Goal: Task Accomplishment & Management: Use online tool/utility

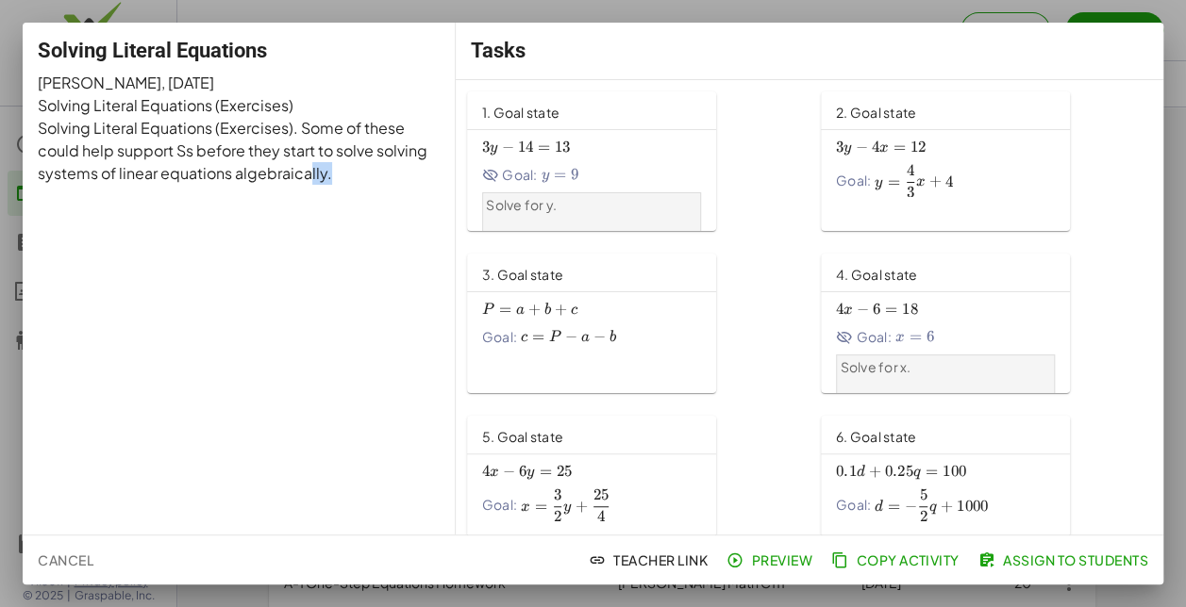
drag, startPoint x: 0, startPoint y: 0, endPoint x: 309, endPoint y: 340, distance: 459.4
click at [309, 340] on div "Solving Literal Equations [PERSON_NAME] , [DATE] Solving Literal Equations (Exe…" at bounding box center [239, 279] width 433 height 512
drag, startPoint x: 309, startPoint y: 340, endPoint x: 312, endPoint y: 374, distance: 34.1
click at [312, 374] on div "Solving Literal Equations [PERSON_NAME] , [DATE] Solving Literal Equations (Exe…" at bounding box center [239, 279] width 433 height 512
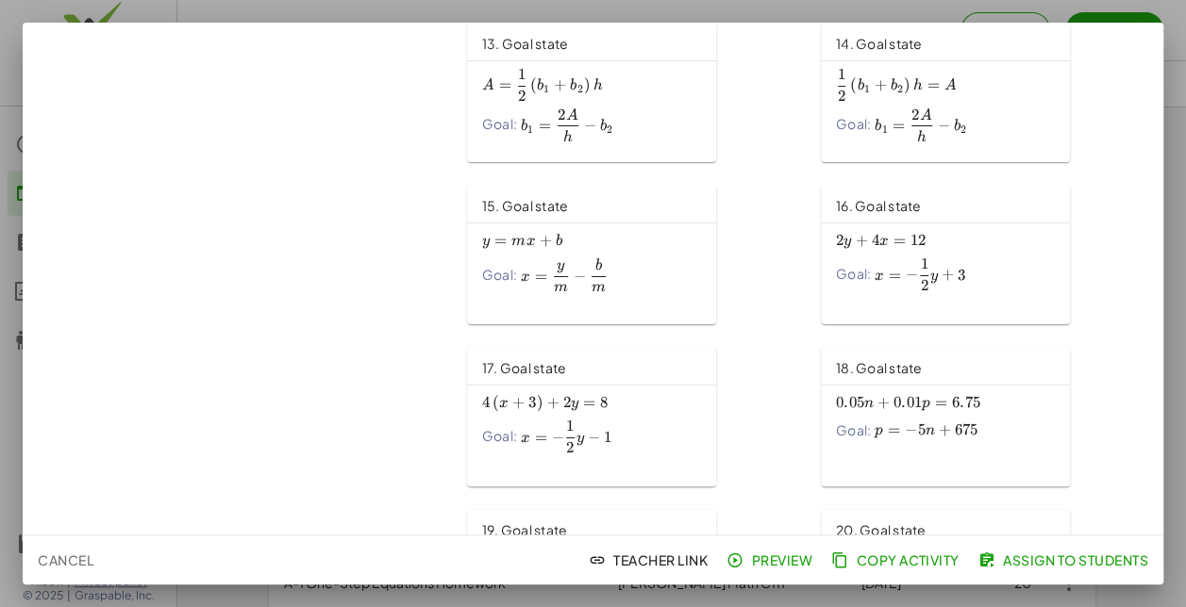
scroll to position [1329, 0]
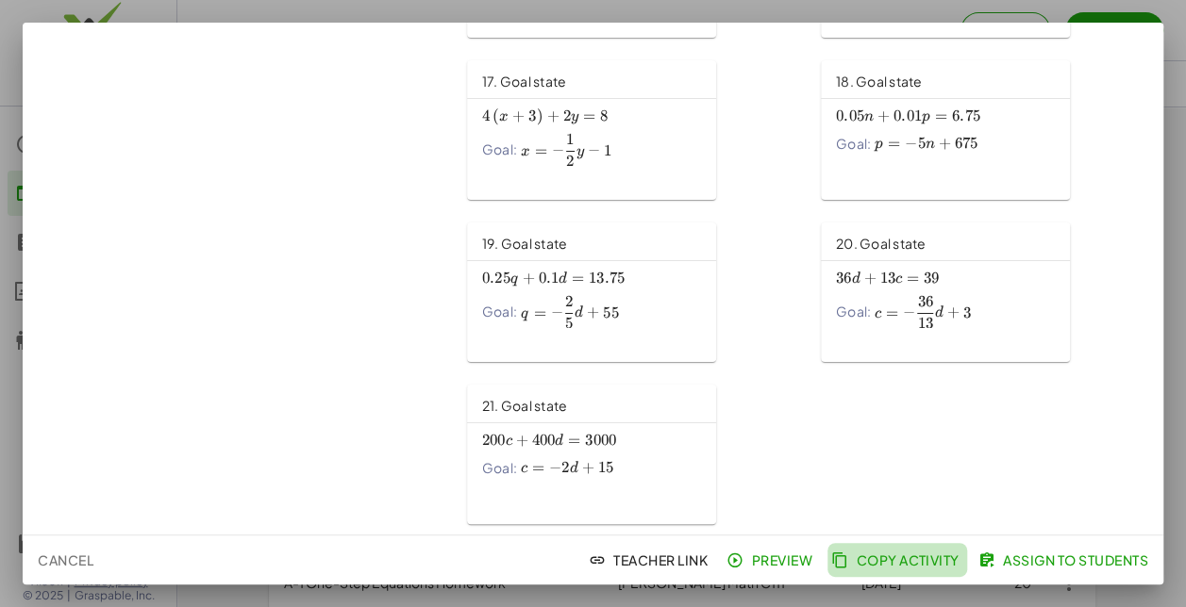
click at [881, 558] on span "Copy Activity" at bounding box center [897, 560] width 125 height 17
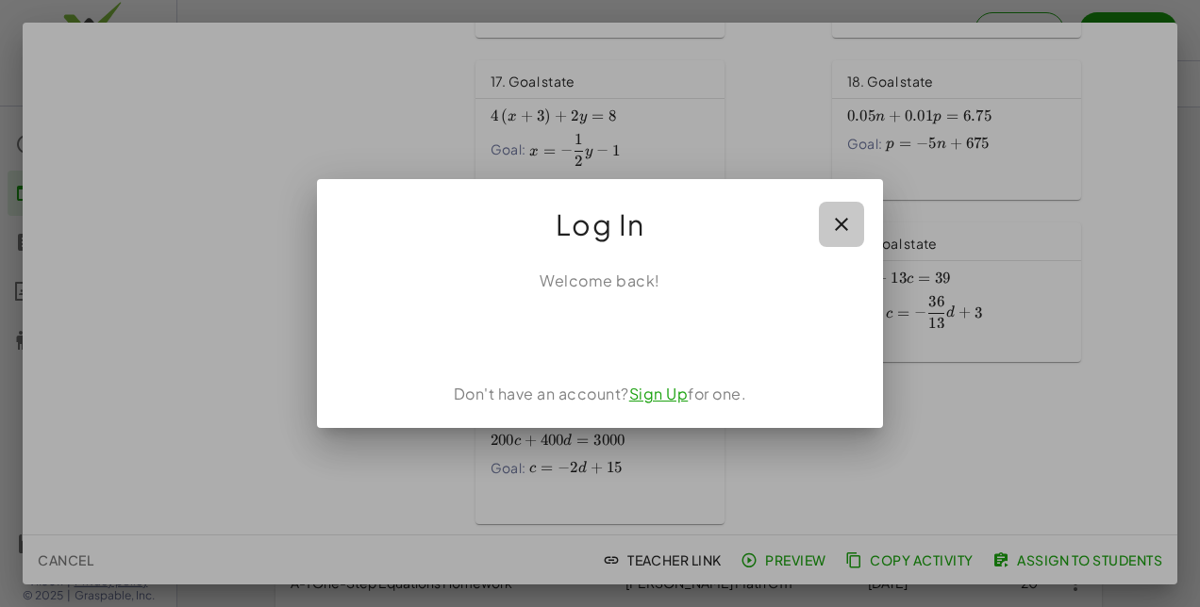
click at [846, 221] on icon "button" at bounding box center [841, 224] width 23 height 23
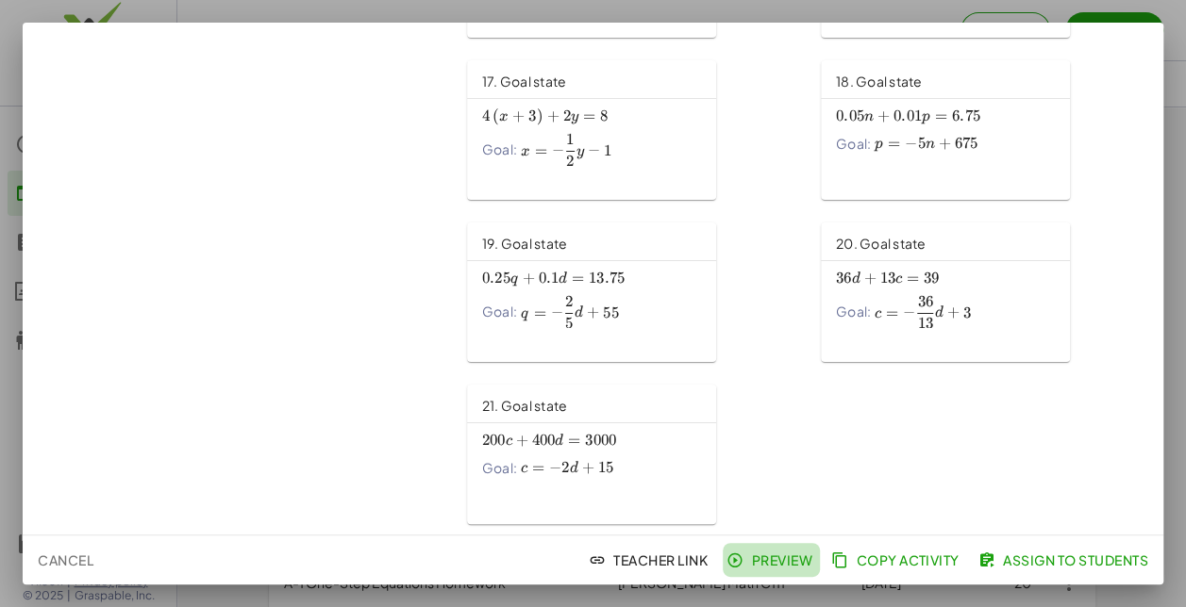
click at [771, 560] on span "Preview" at bounding box center [771, 560] width 82 height 17
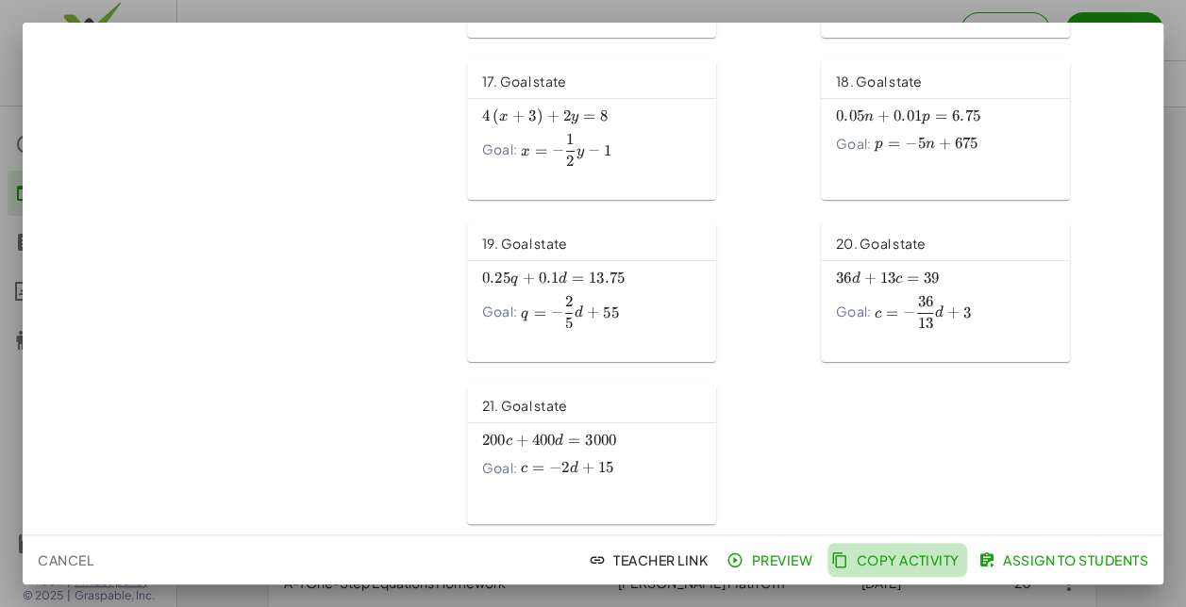
click at [884, 558] on span "Copy Activity" at bounding box center [897, 560] width 125 height 17
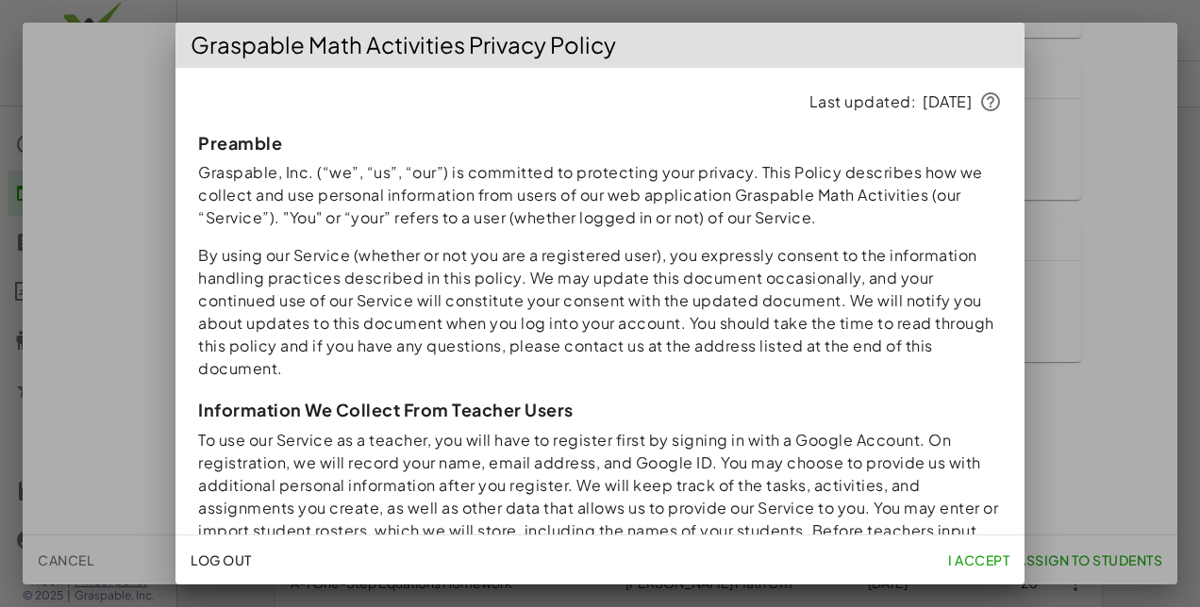
click at [990, 562] on span "I accept" at bounding box center [978, 560] width 61 height 17
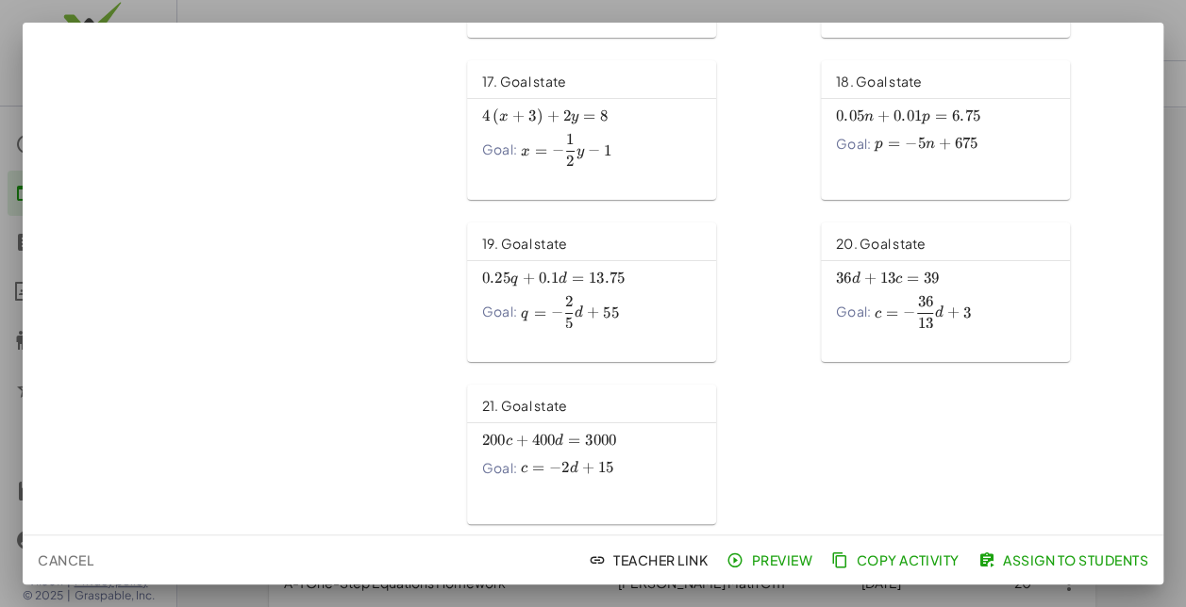
click at [974, 548] on button "Copy Activity" at bounding box center [1064, 560] width 181 height 34
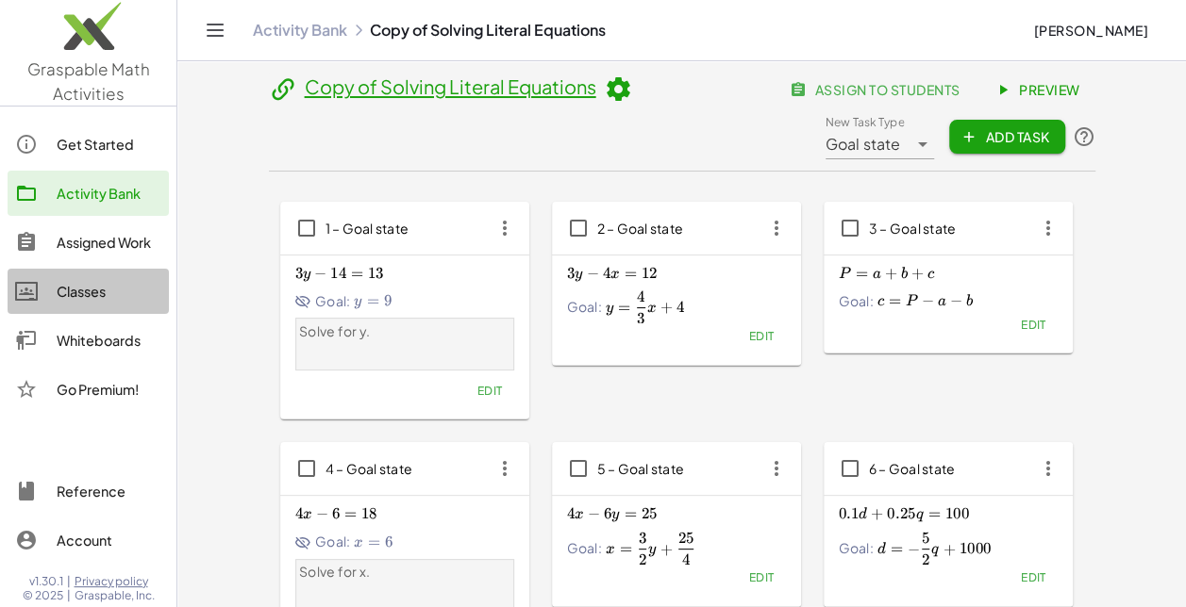
click at [96, 292] on div "Classes" at bounding box center [109, 291] width 105 height 23
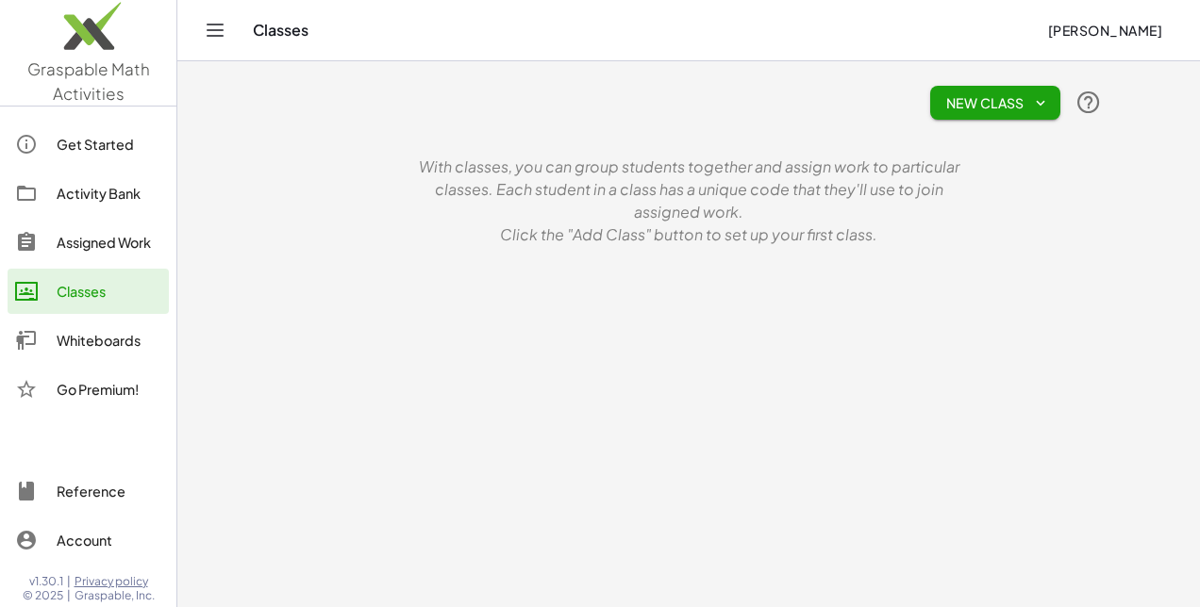
click at [967, 104] on span "New Class" at bounding box center [995, 102] width 100 height 17
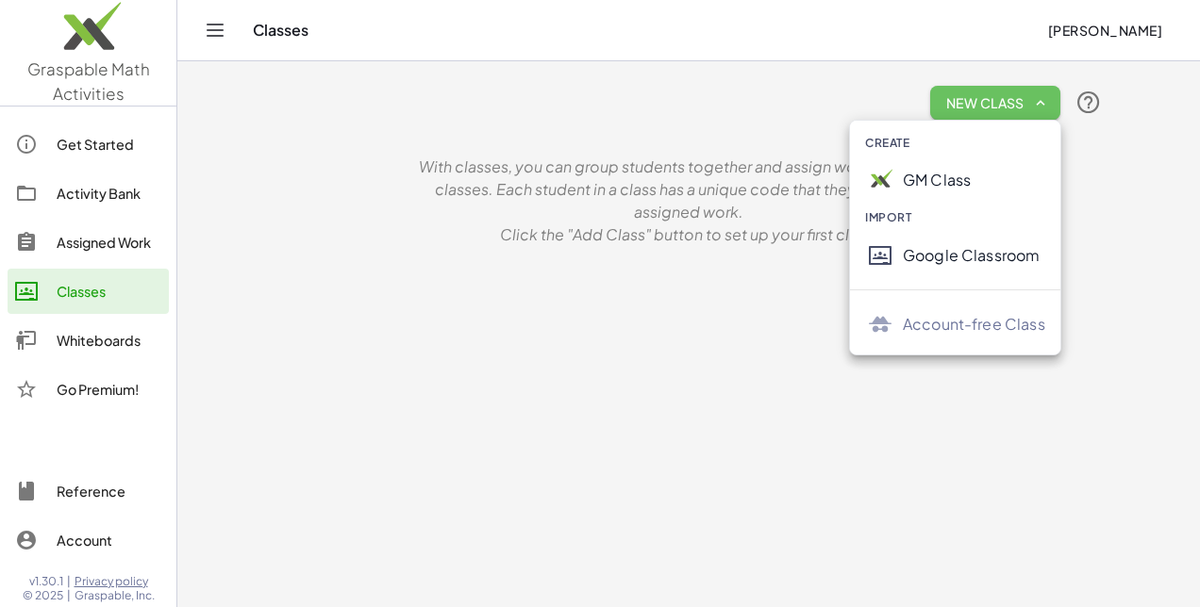
click at [967, 104] on span "New Class" at bounding box center [995, 102] width 100 height 17
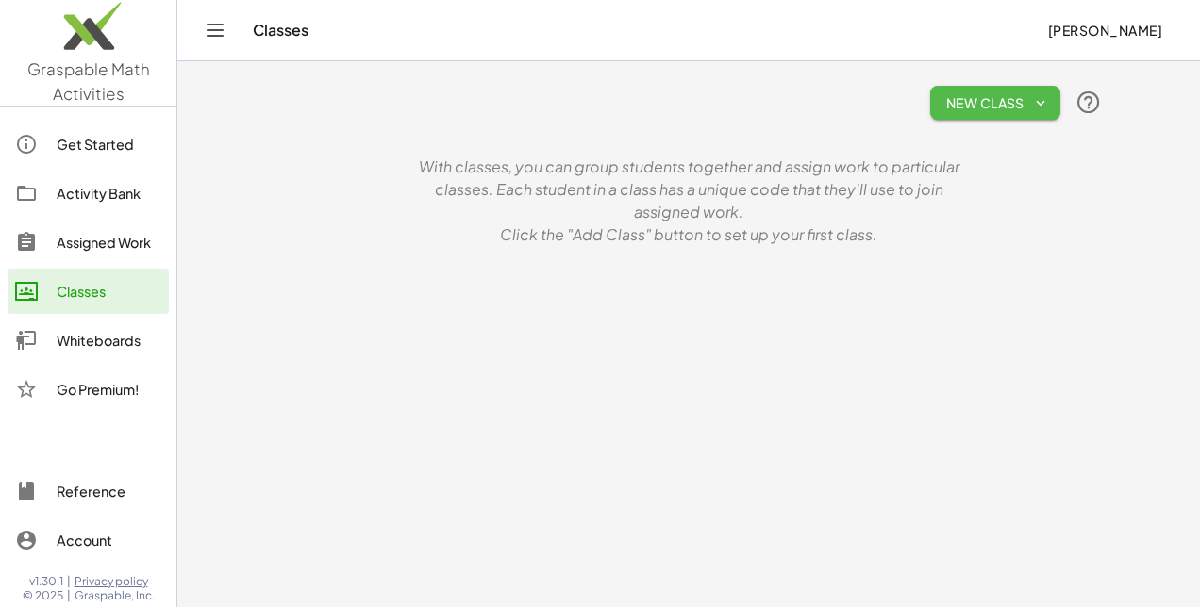
click at [967, 104] on span "New Class" at bounding box center [995, 102] width 100 height 17
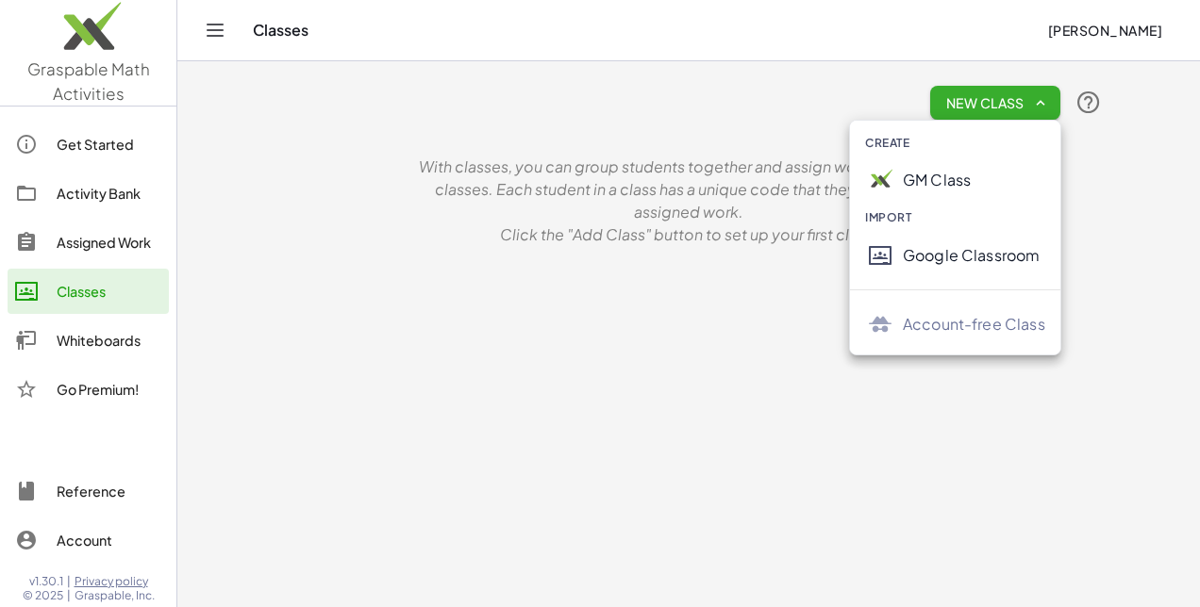
click at [895, 185] on div at bounding box center [884, 180] width 38 height 30
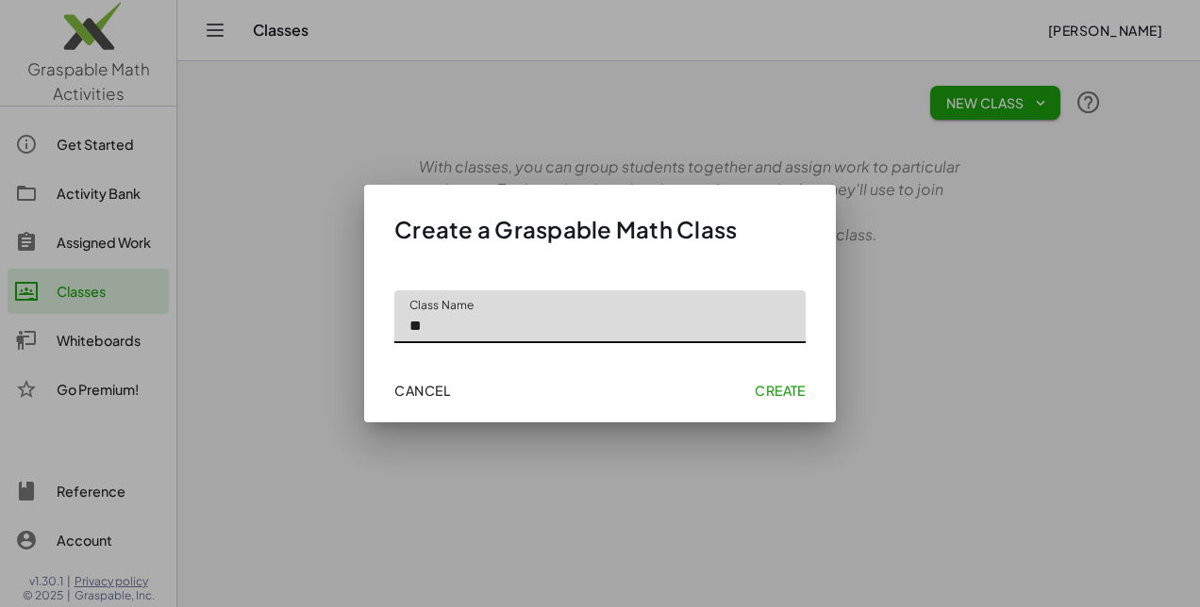
type input "*"
type input "******"
click at [776, 392] on span "Create" at bounding box center [780, 390] width 51 height 17
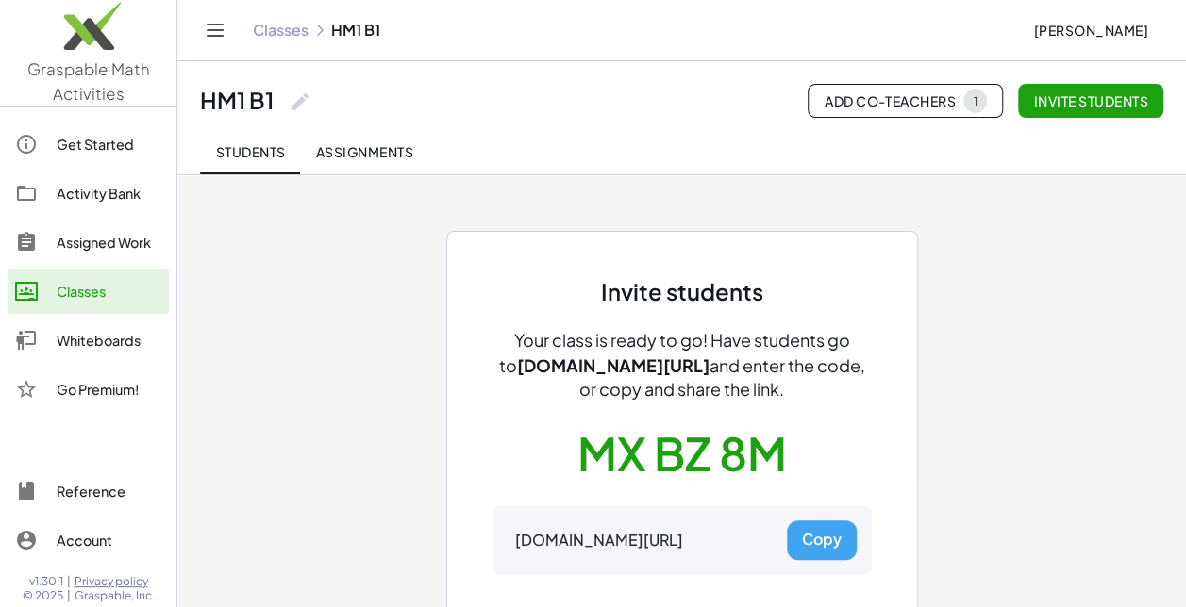
click at [818, 532] on button "Copy" at bounding box center [822, 541] width 70 height 40
click at [819, 530] on button "Copy" at bounding box center [822, 541] width 70 height 40
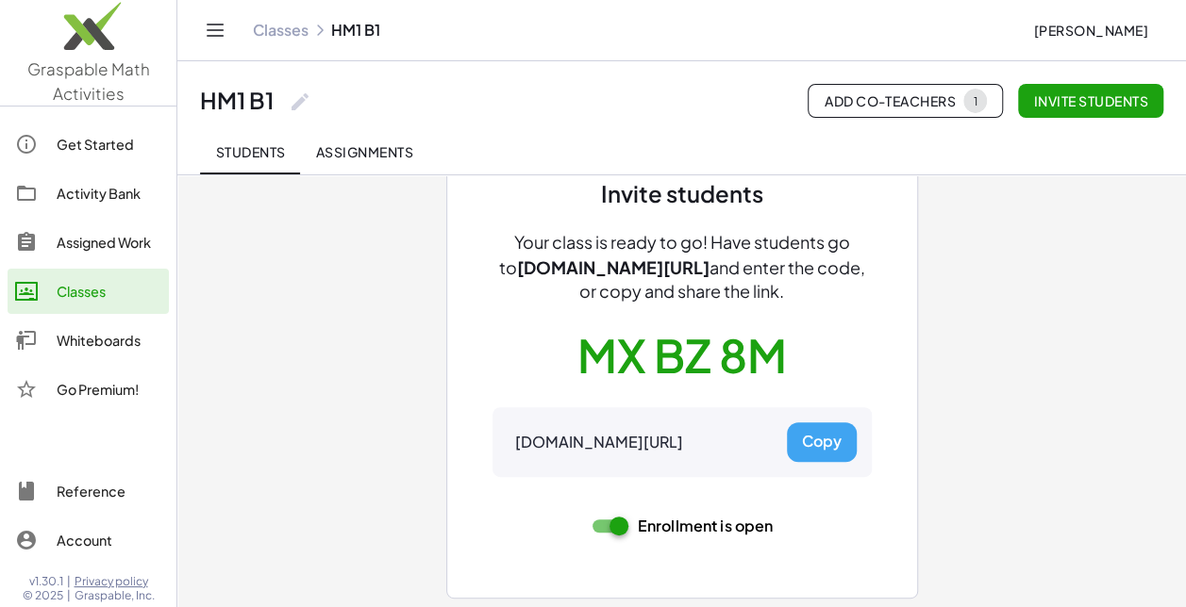
click at [843, 436] on button "Copy" at bounding box center [822, 443] width 70 height 40
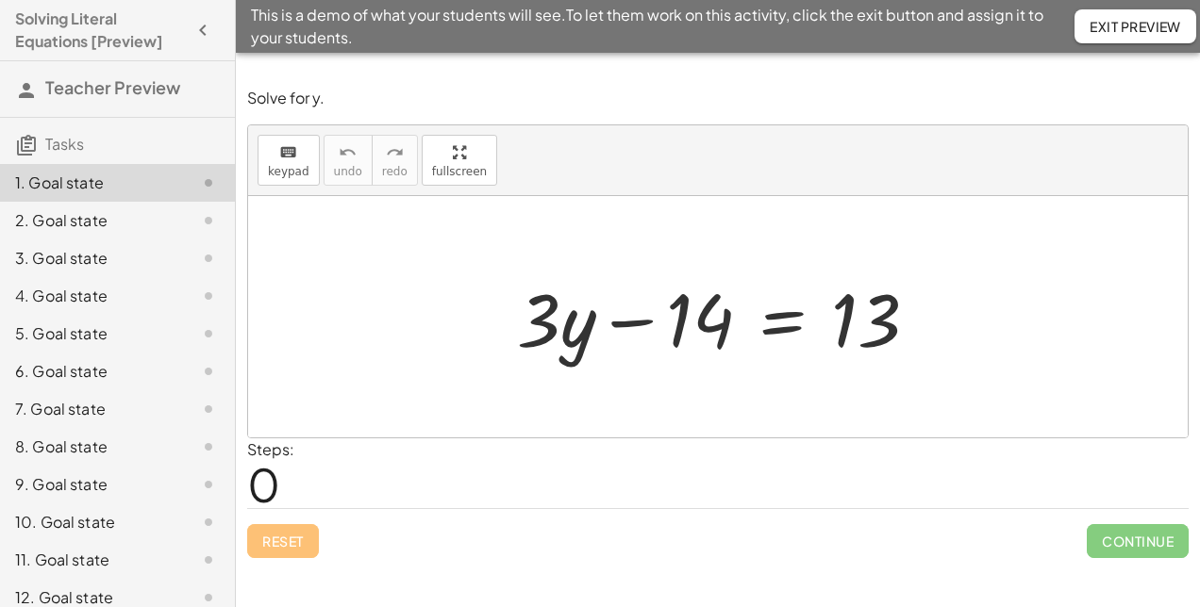
click at [1146, 556] on span "Continue" at bounding box center [1138, 541] width 102 height 34
click at [1140, 541] on span "Continue" at bounding box center [1138, 541] width 102 height 34
click at [1147, 551] on span "Continue" at bounding box center [1138, 541] width 102 height 34
click at [76, 315] on div "3. Goal state" at bounding box center [117, 334] width 235 height 38
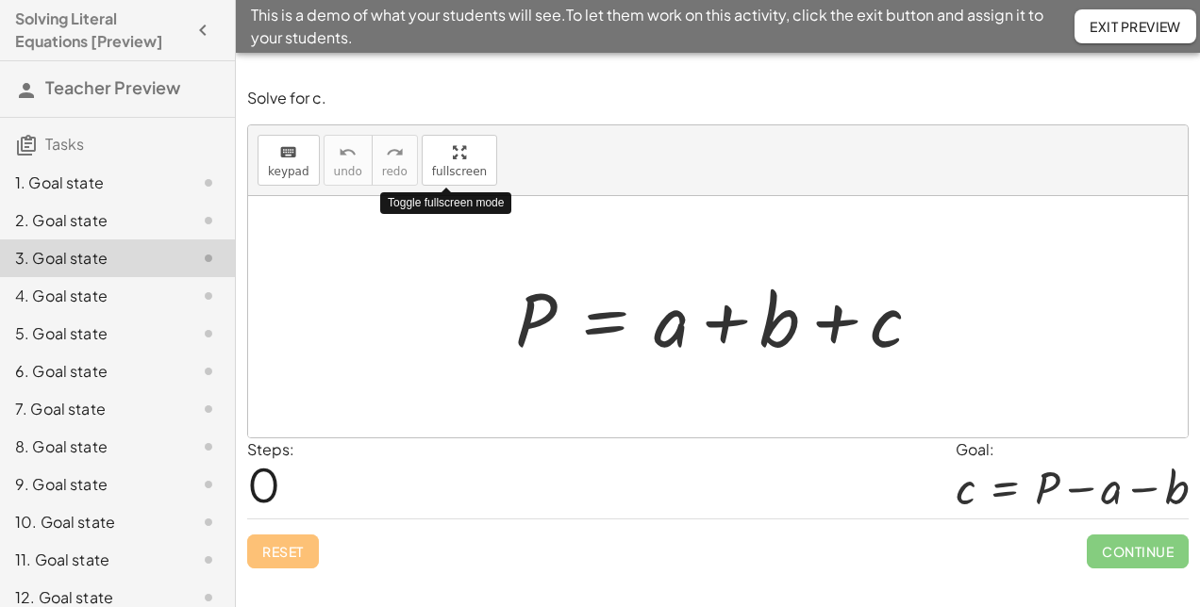
drag, startPoint x: 457, startPoint y: 165, endPoint x: 460, endPoint y: 263, distance: 98.2
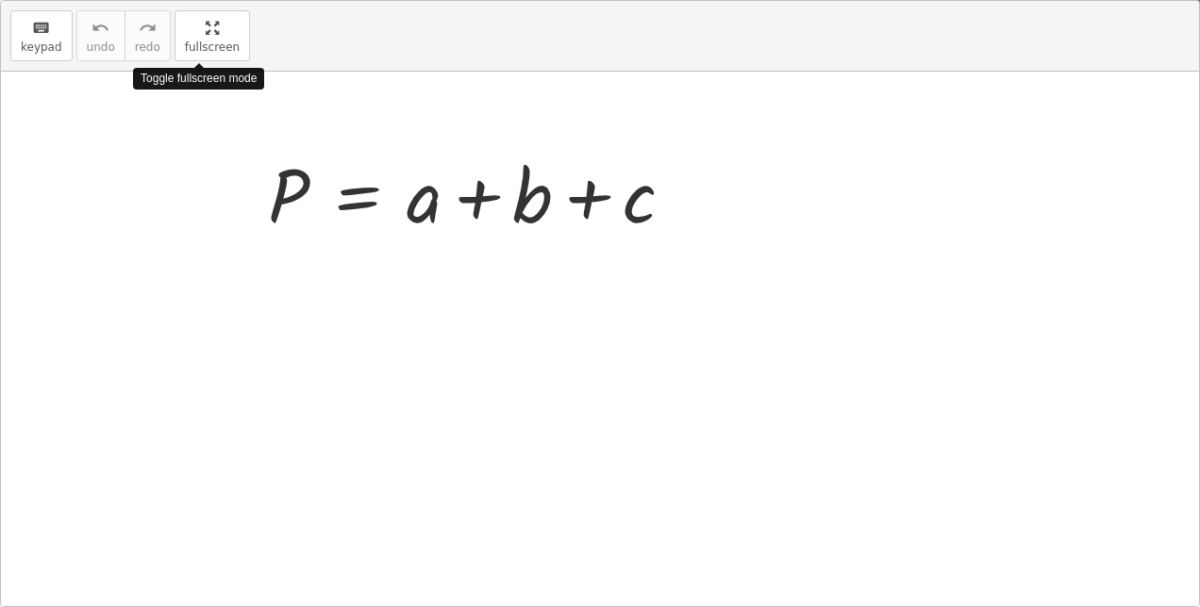
click at [460, 263] on div "keyboard keypad undo undo redo redo fullscreen Toggle fullscreen mode P = + a +…" at bounding box center [600, 304] width 1198 height 606
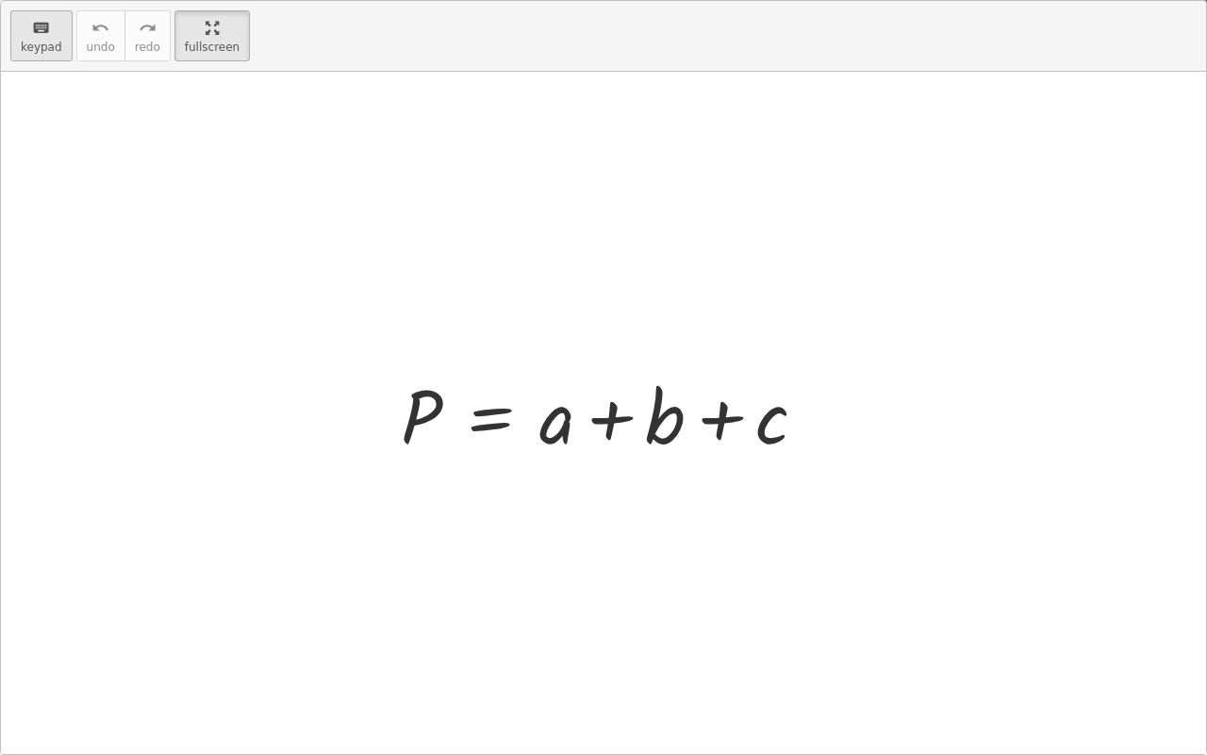
click at [43, 42] on span "keypad" at bounding box center [42, 47] width 42 height 13
click at [382, 512] on div at bounding box center [604, 413] width 1206 height 682
click at [415, 421] on div at bounding box center [611, 413] width 441 height 97
click at [445, 520] on div at bounding box center [604, 413] width 1206 height 682
click at [402, 523] on div at bounding box center [604, 413] width 1206 height 682
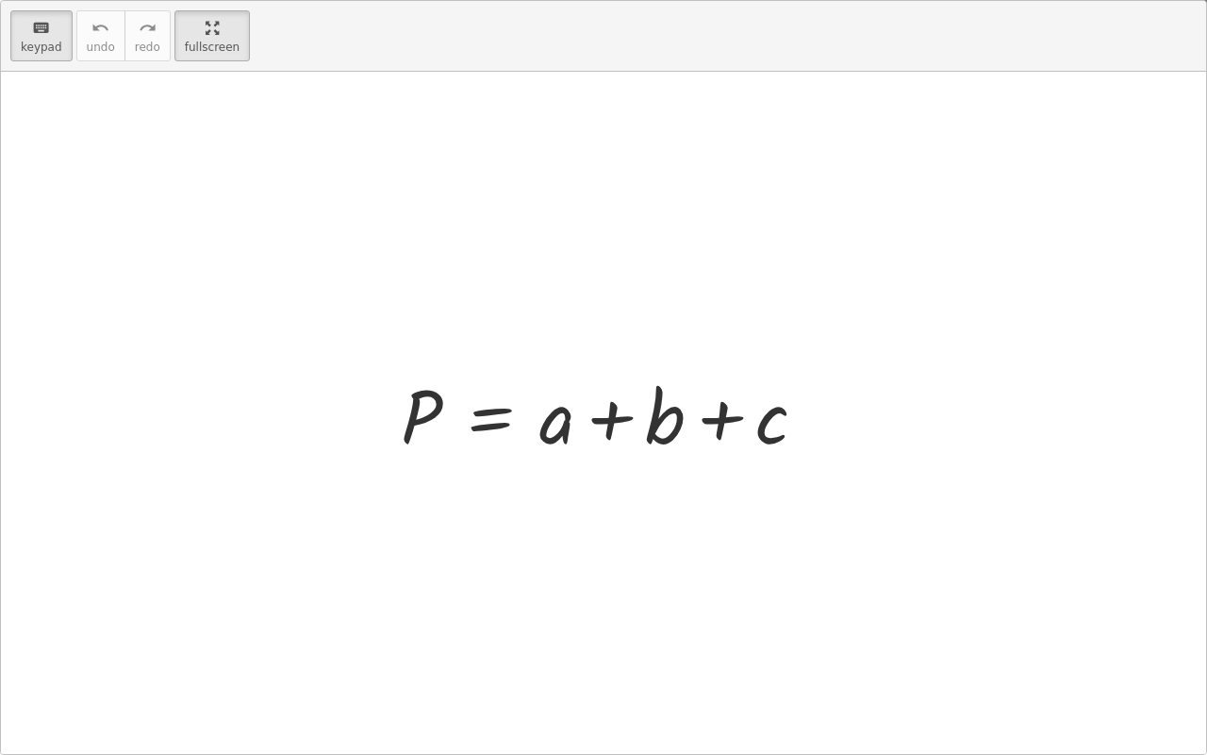
click at [402, 523] on div at bounding box center [604, 413] width 1206 height 682
click at [40, 53] on span "keypad" at bounding box center [42, 47] width 42 height 13
click at [47, 72] on div at bounding box center [604, 413] width 1206 height 682
click at [49, 21] on div "keyboard" at bounding box center [42, 27] width 42 height 23
click at [58, 75] on div at bounding box center [604, 413] width 1206 height 682
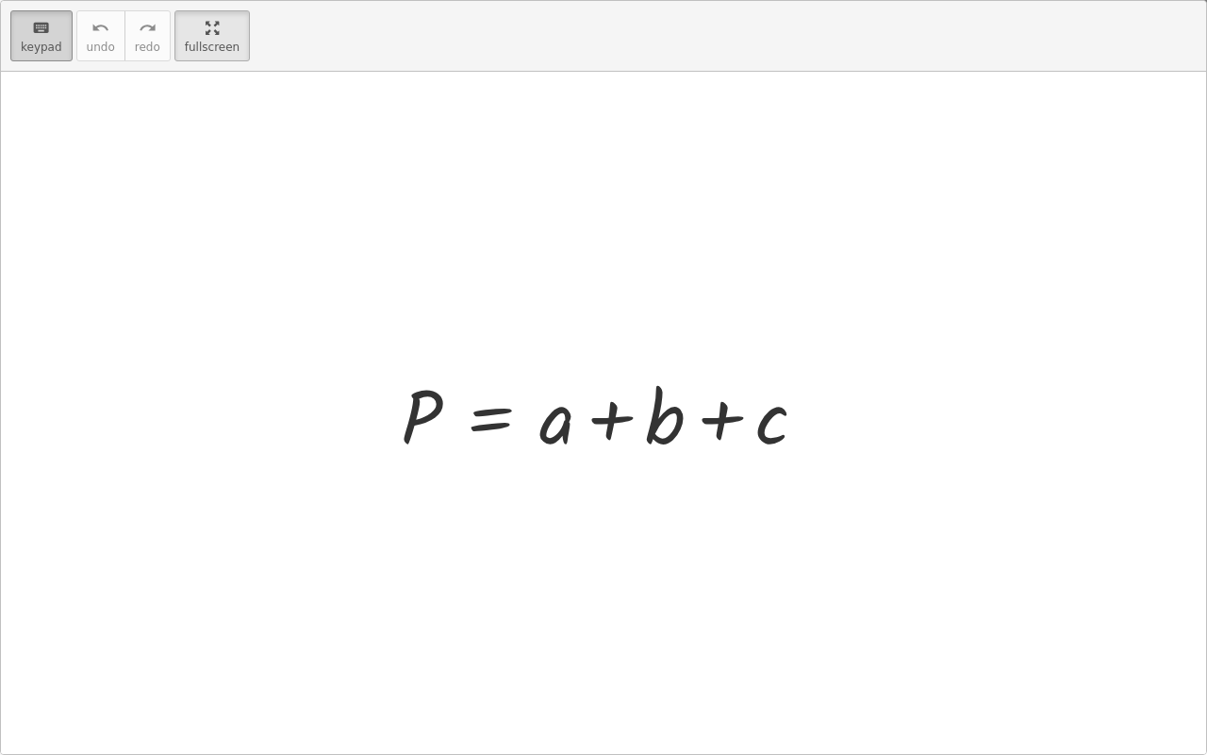
click at [44, 30] on icon "keyboard" at bounding box center [41, 28] width 18 height 23
click at [413, 424] on div at bounding box center [611, 413] width 441 height 97
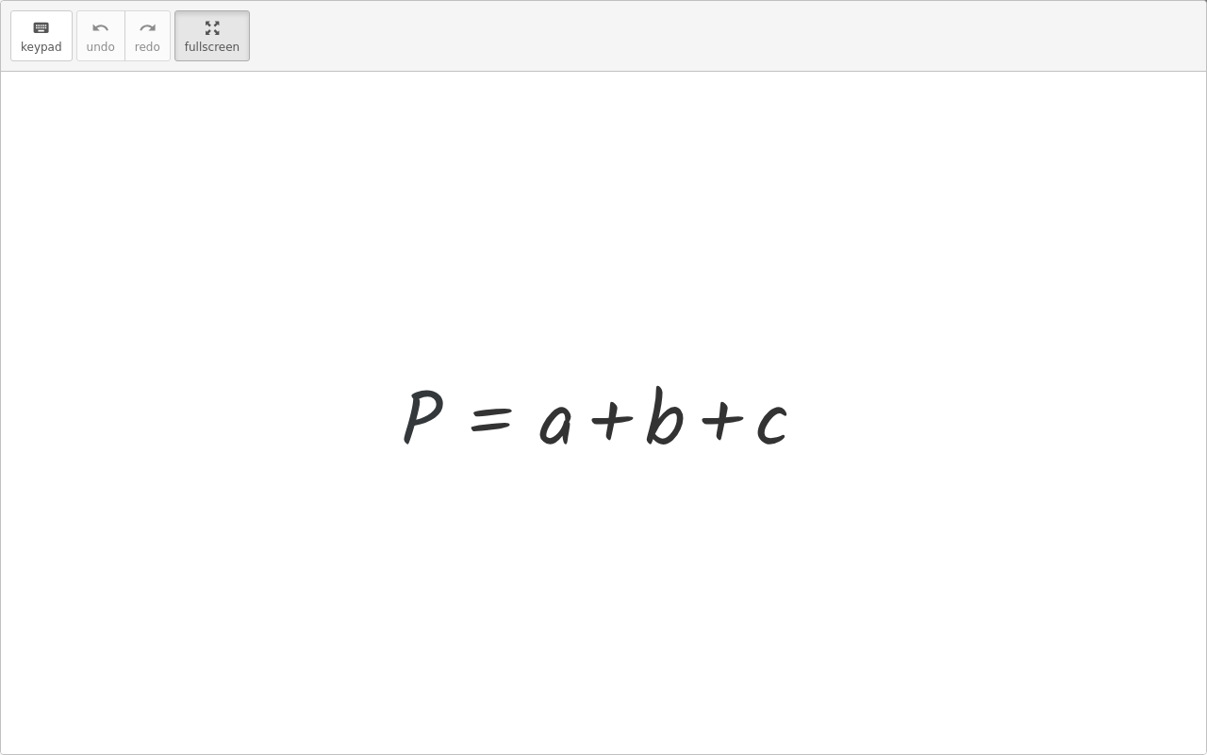
click at [574, 442] on div at bounding box center [611, 413] width 441 height 97
click at [555, 433] on div at bounding box center [611, 413] width 441 height 97
drag, startPoint x: 191, startPoint y: 10, endPoint x: 187, endPoint y: -88, distance: 98.2
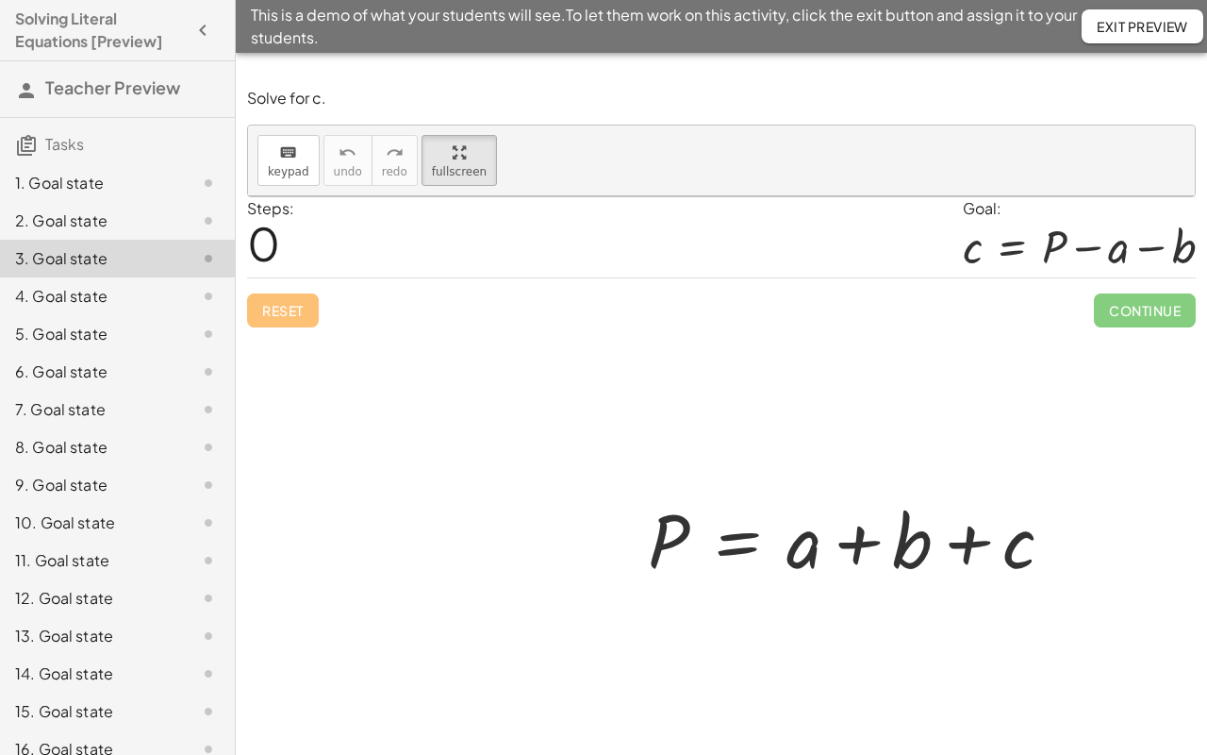
click at [187, 0] on html "Solving Literal Equations [Preview] Teacher Preview Tasks 1. Goal state 2. Goal…" at bounding box center [603, 377] width 1207 height 755
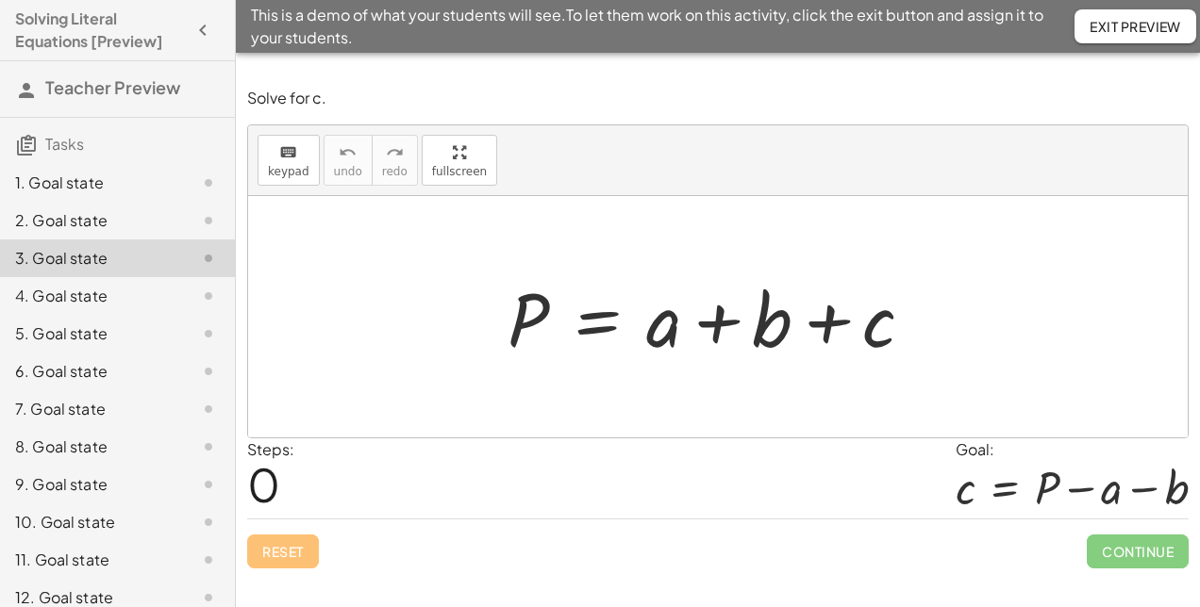
click at [691, 332] on div at bounding box center [718, 317] width 441 height 97
click at [666, 325] on div at bounding box center [718, 317] width 441 height 97
click at [662, 333] on div at bounding box center [718, 317] width 441 height 97
click at [660, 370] on div at bounding box center [718, 316] width 940 height 241
click at [917, 325] on div at bounding box center [718, 317] width 441 height 97
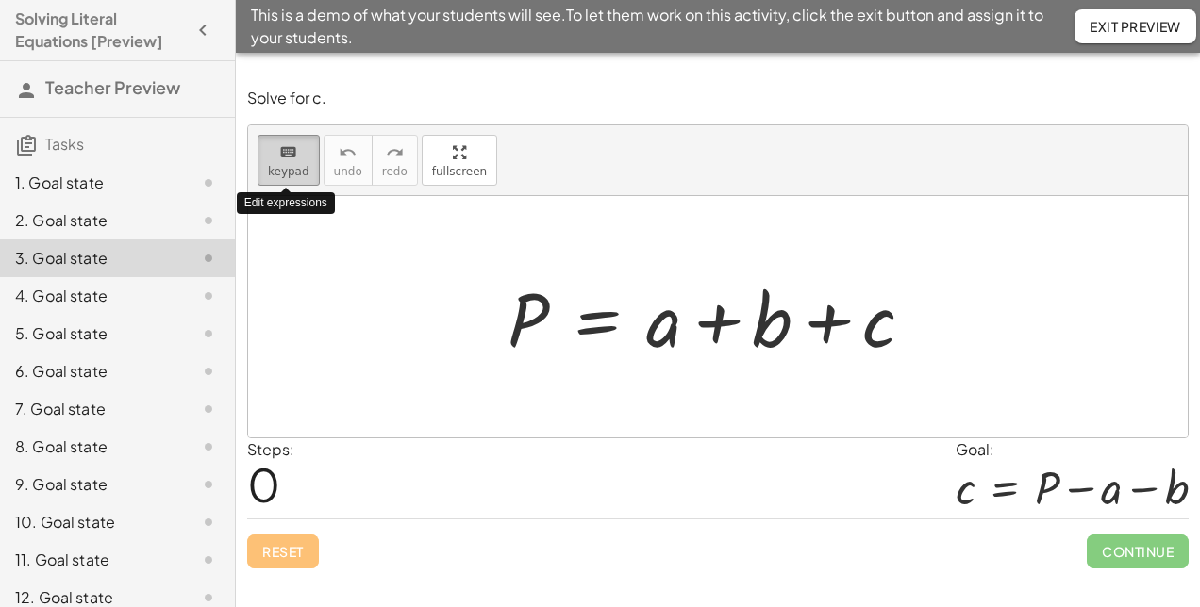
click at [291, 162] on button "keyboard keypad" at bounding box center [289, 160] width 62 height 51
click at [636, 357] on div at bounding box center [718, 317] width 441 height 97
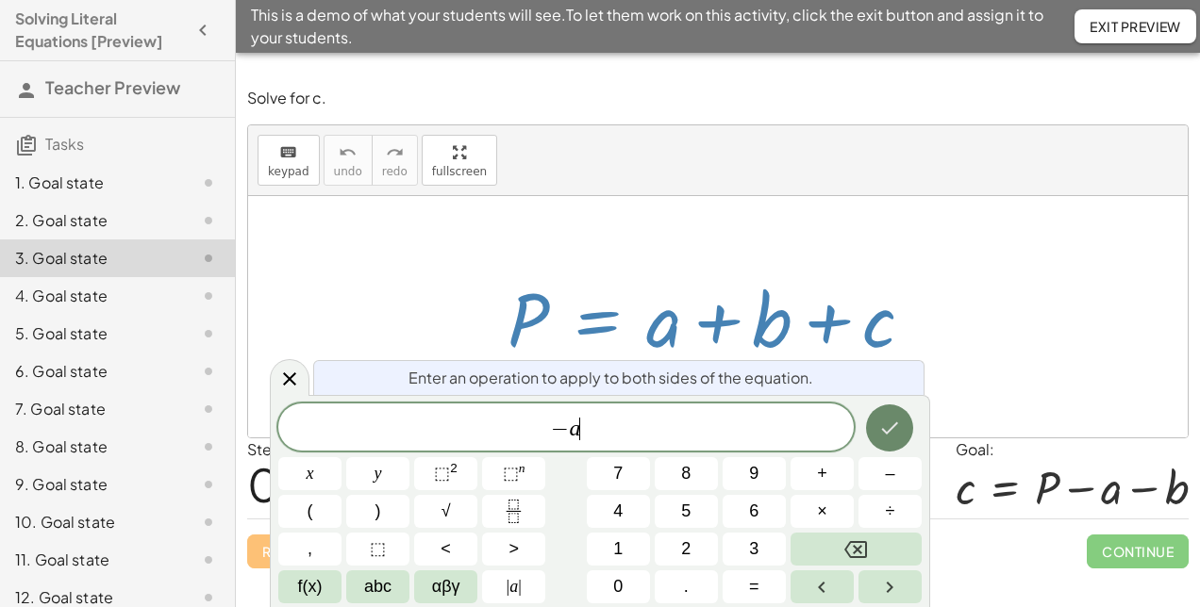
click at [899, 429] on icon "Done" at bounding box center [889, 428] width 23 height 23
click at [885, 441] on button "Done" at bounding box center [889, 428] width 47 height 47
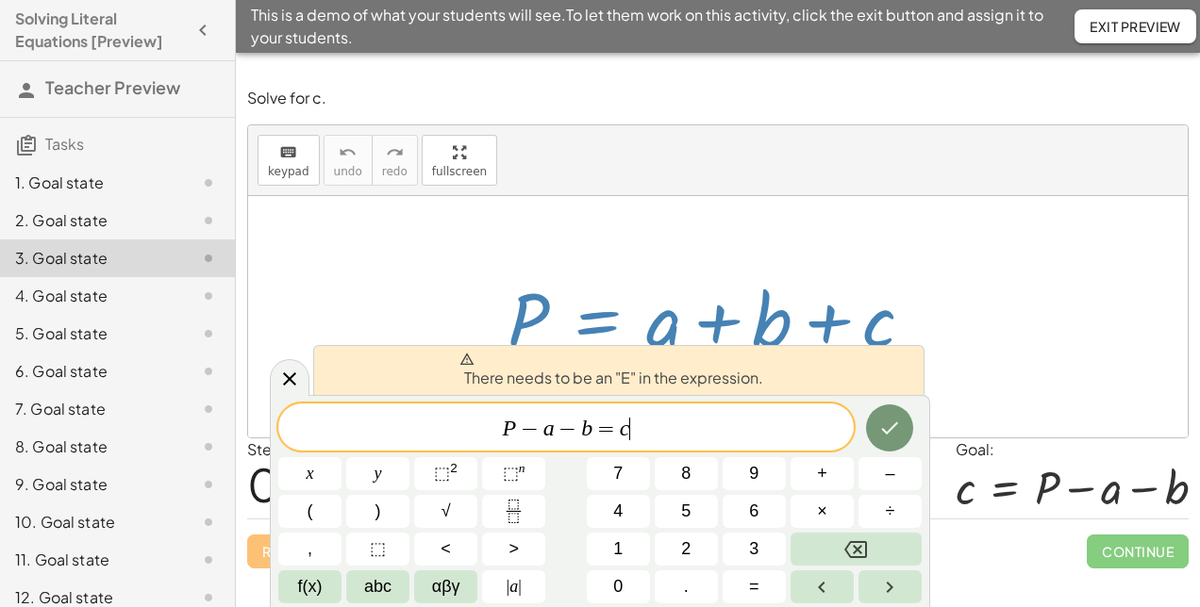
drag, startPoint x: 741, startPoint y: 438, endPoint x: 803, endPoint y: 341, distance: 114.1
click at [803, 341] on body "Solving Literal Equations [Preview] Teacher Preview Tasks 1. Goal state 2. Goal…" at bounding box center [600, 303] width 1200 height 607
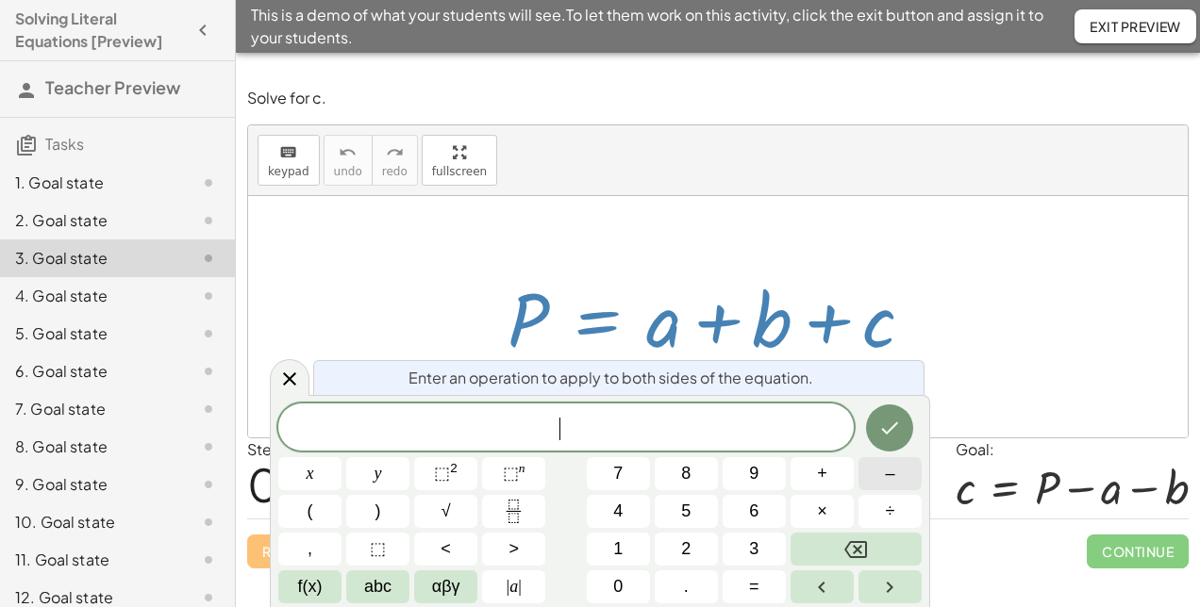
click at [875, 476] on button "–" at bounding box center [889, 474] width 63 height 33
click at [884, 426] on icon "Done" at bounding box center [889, 428] width 23 height 23
click at [279, 386] on icon at bounding box center [289, 379] width 23 height 23
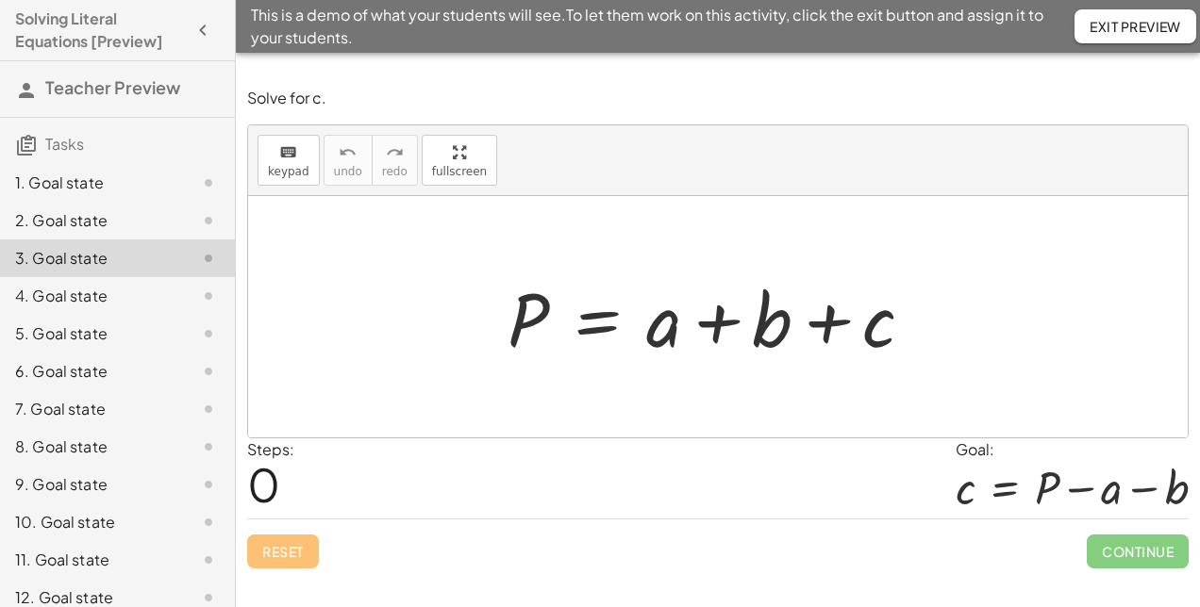
click at [722, 368] on div "P = + a + b + c" at bounding box center [711, 317] width 464 height 107
click at [700, 335] on div at bounding box center [718, 317] width 441 height 97
click at [658, 336] on div at bounding box center [718, 317] width 441 height 97
click at [661, 336] on div at bounding box center [718, 317] width 441 height 97
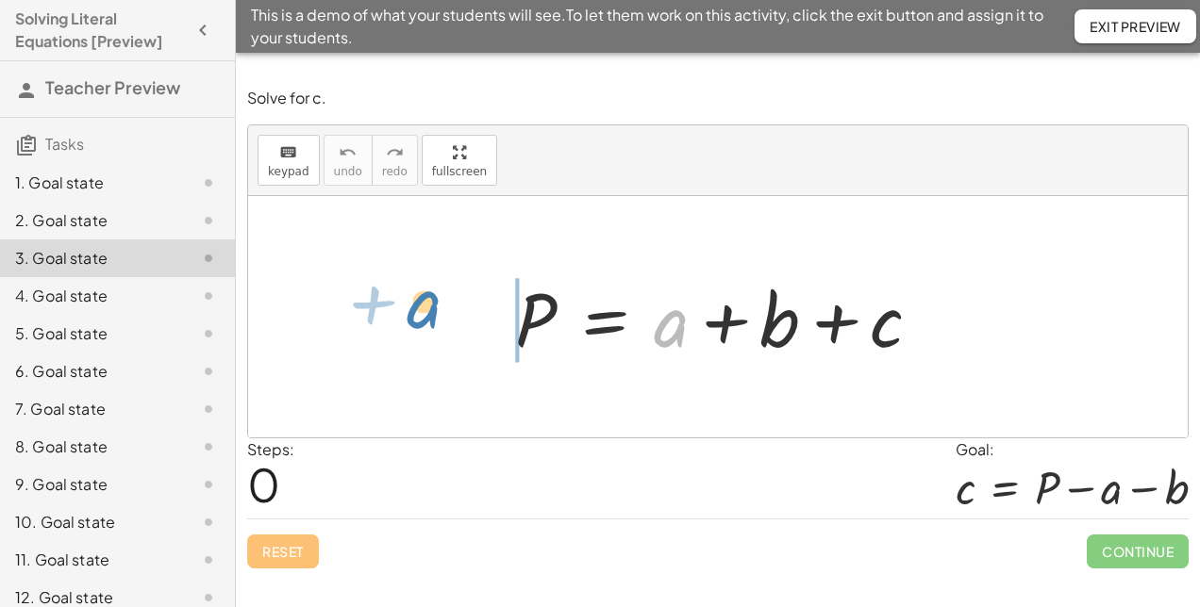
drag, startPoint x: 670, startPoint y: 314, endPoint x: 426, endPoint y: 296, distance: 244.0
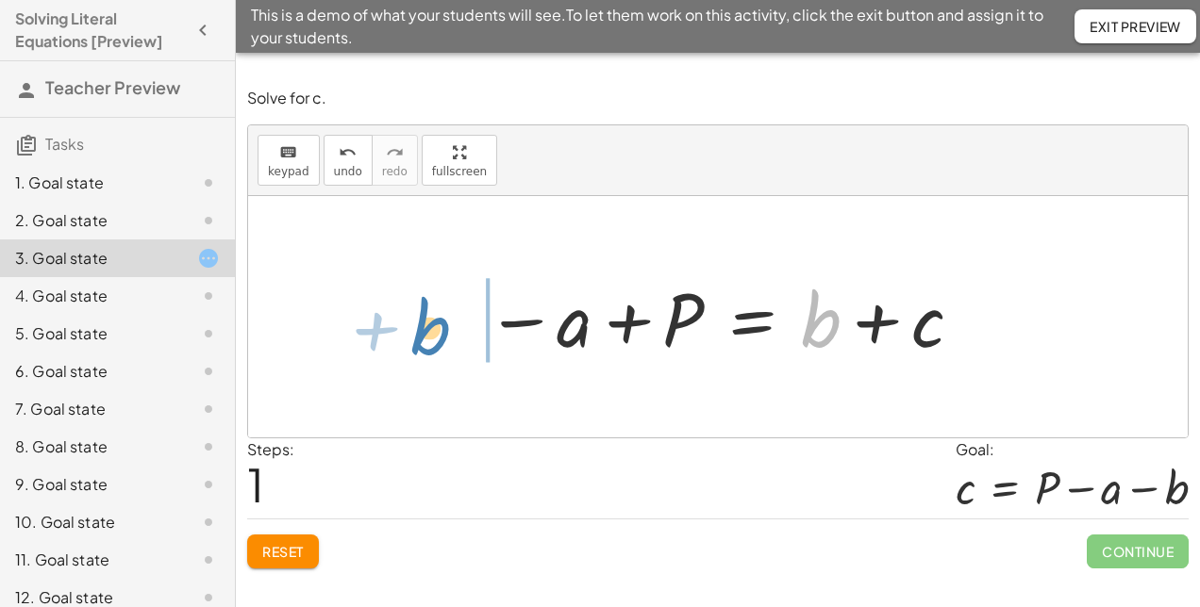
drag, startPoint x: 826, startPoint y: 326, endPoint x: 436, endPoint y: 334, distance: 390.6
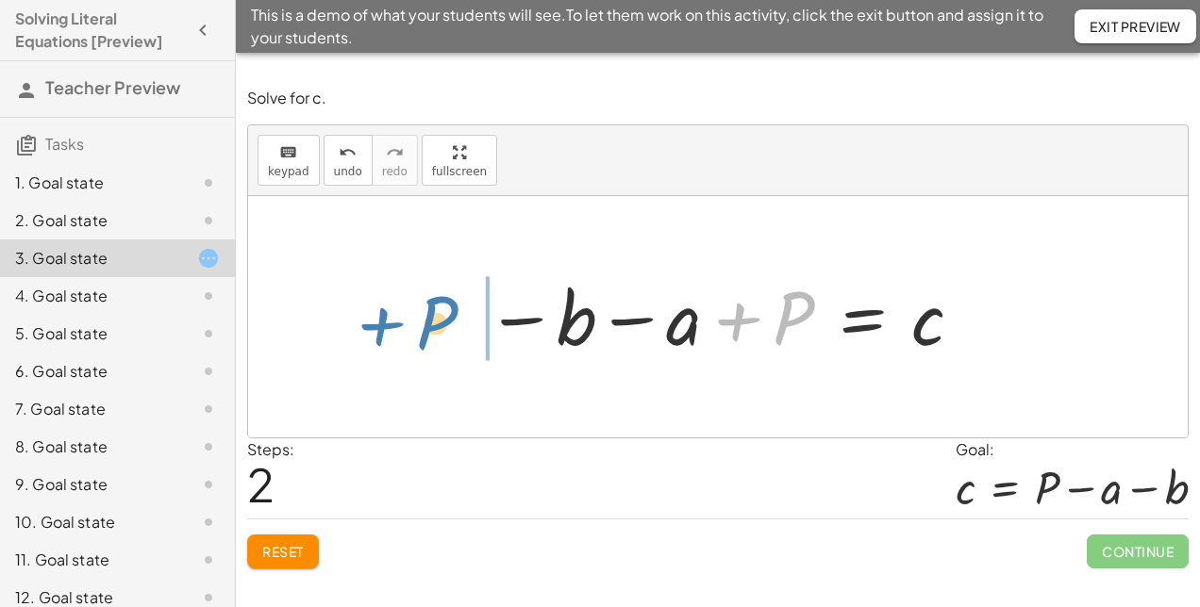
drag, startPoint x: 809, startPoint y: 313, endPoint x: 453, endPoint y: 324, distance: 356.7
click at [453, 324] on div "P = + a + b + c − a + P = + b + c + P P = a b c − + −" at bounding box center [718, 316] width 940 height 241
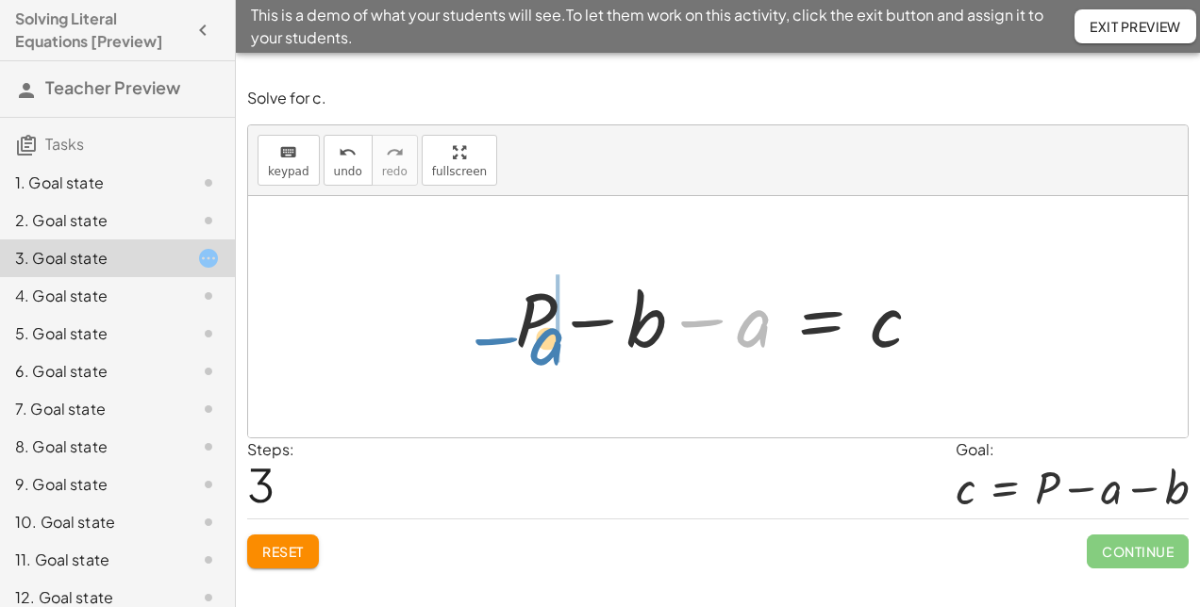
drag, startPoint x: 757, startPoint y: 331, endPoint x: 551, endPoint y: 348, distance: 207.3
click at [551, 348] on div at bounding box center [726, 317] width 441 height 97
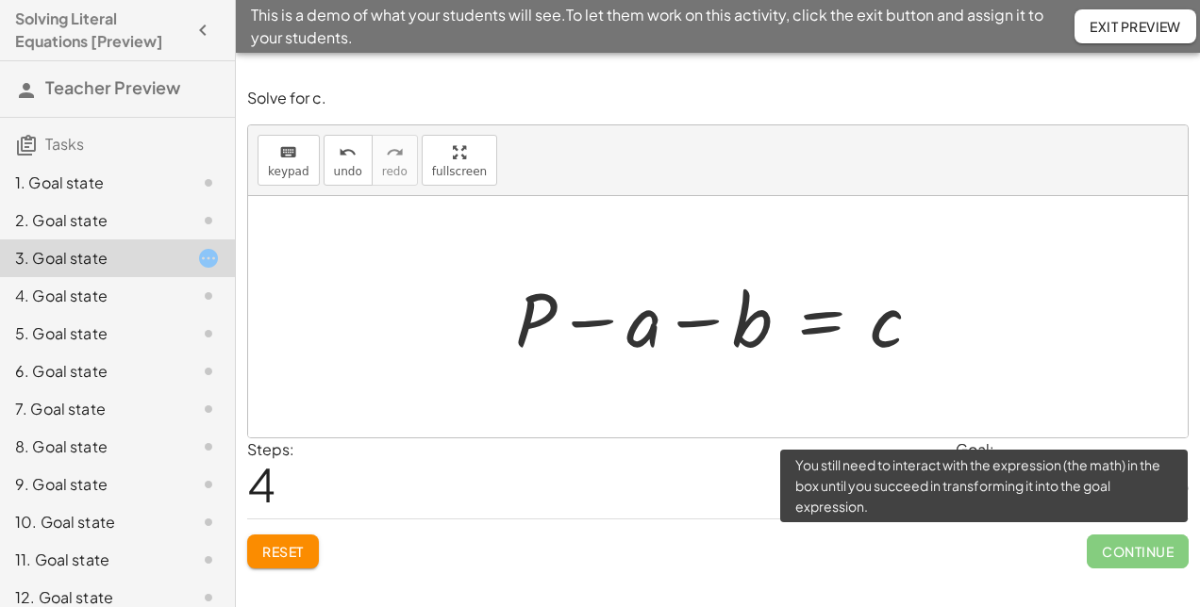
click at [1113, 552] on span "Continue" at bounding box center [1138, 552] width 102 height 34
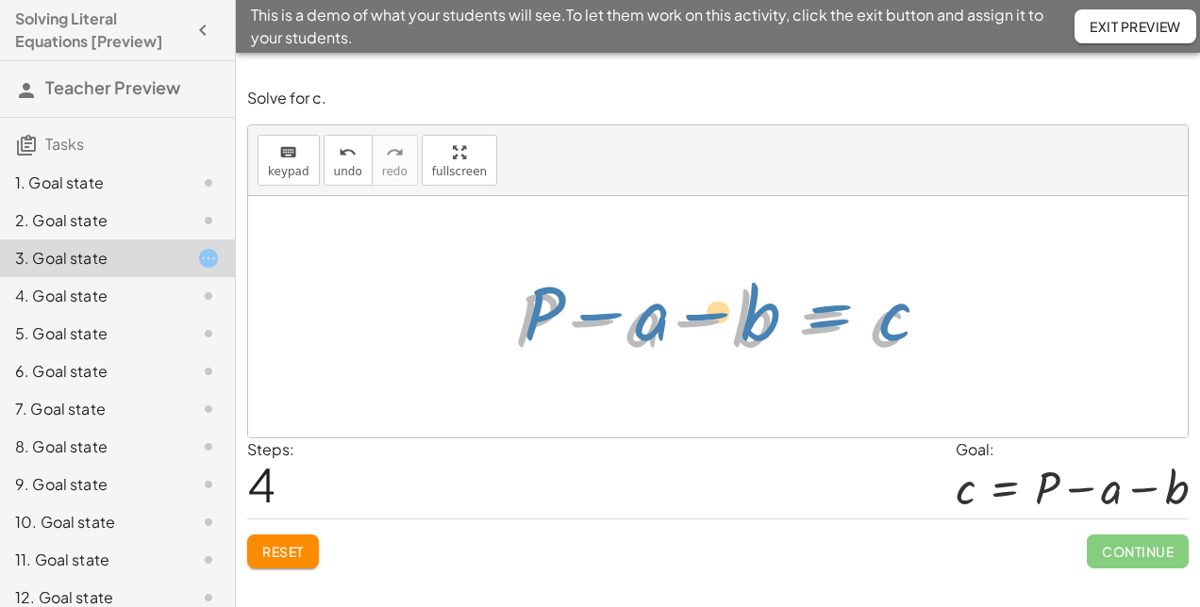
drag, startPoint x: 838, startPoint y: 317, endPoint x: 845, endPoint y: 310, distance: 10.0
click at [845, 310] on div at bounding box center [726, 317] width 441 height 97
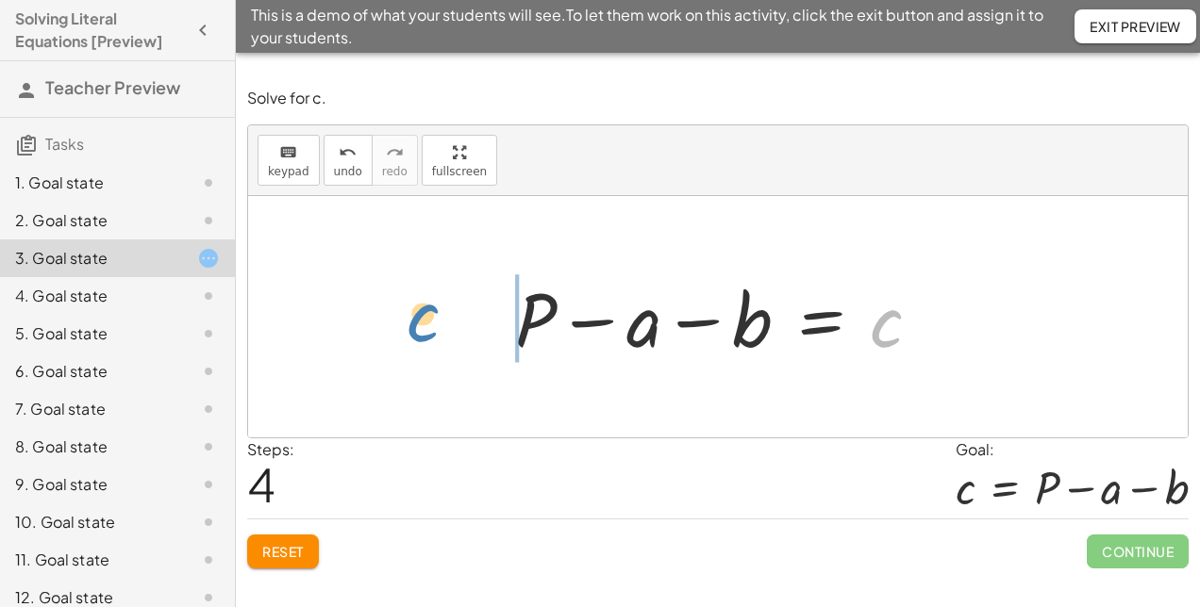
drag, startPoint x: 889, startPoint y: 326, endPoint x: 426, endPoint y: 324, distance: 462.2
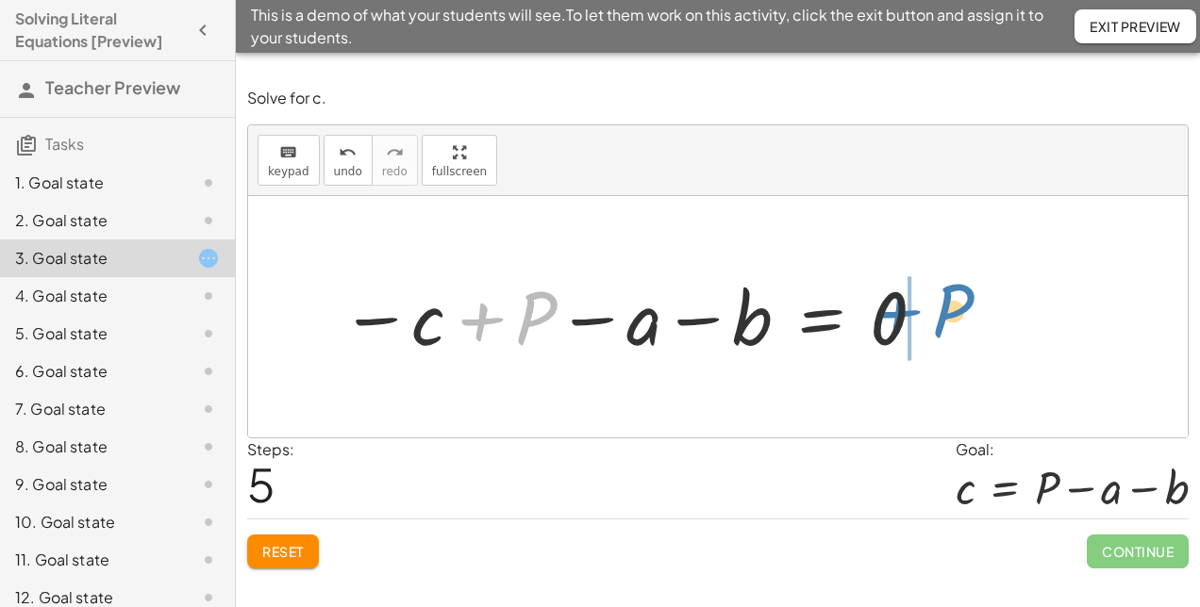
drag, startPoint x: 520, startPoint y: 319, endPoint x: 937, endPoint y: 311, distance: 417.0
click at [937, 311] on div at bounding box center [634, 317] width 607 height 93
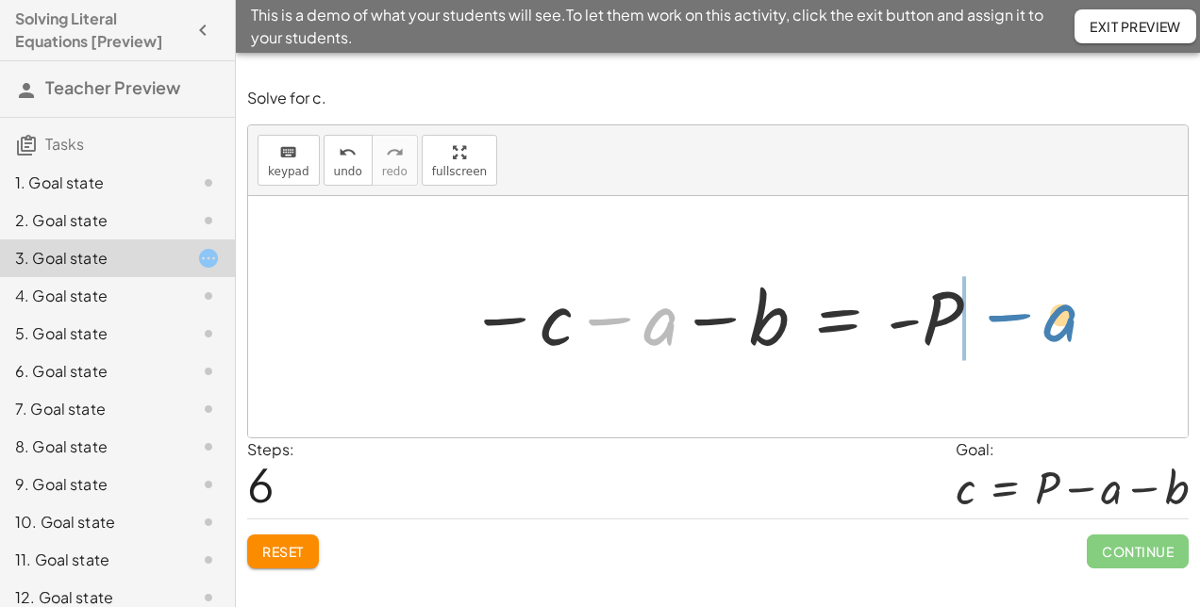
drag, startPoint x: 647, startPoint y: 312, endPoint x: 1045, endPoint y: 303, distance: 398.2
click at [1045, 303] on div "P = + a + b + c − a + P = + b + c − b − a + P = c + P − b − a = c + P − a − b =…" at bounding box center [718, 316] width 940 height 241
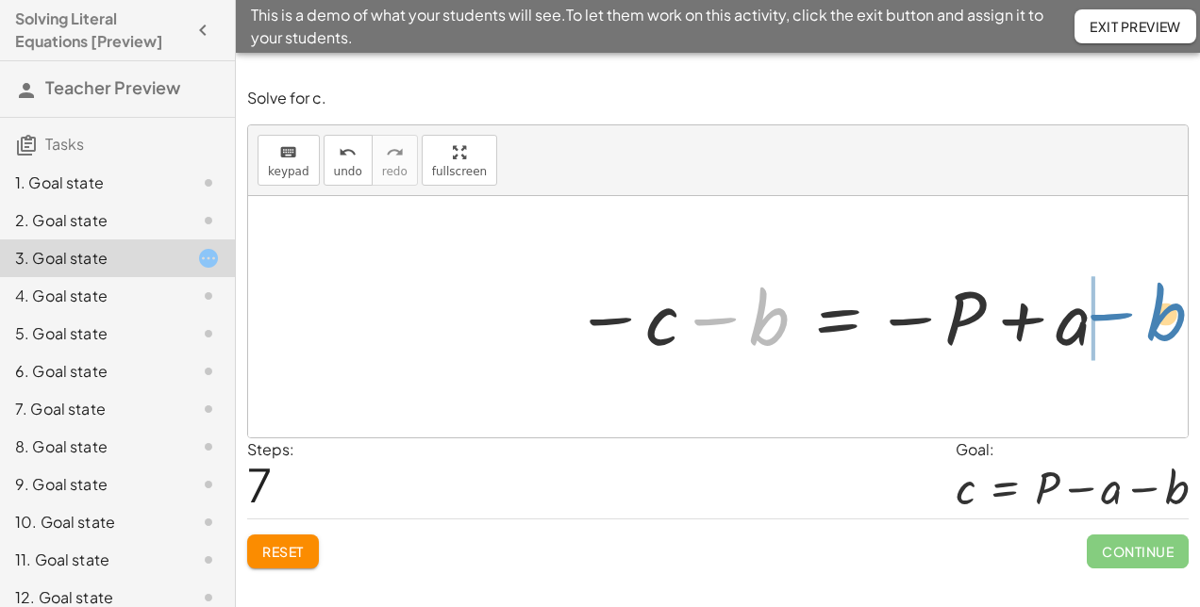
drag, startPoint x: 768, startPoint y: 332, endPoint x: 1165, endPoint y: 327, distance: 397.2
click at [1165, 327] on div "P = + a + b + c − a + P = + b + c − b − a + P = c + P − b − a = c + P − a − b =…" at bounding box center [718, 316] width 940 height 241
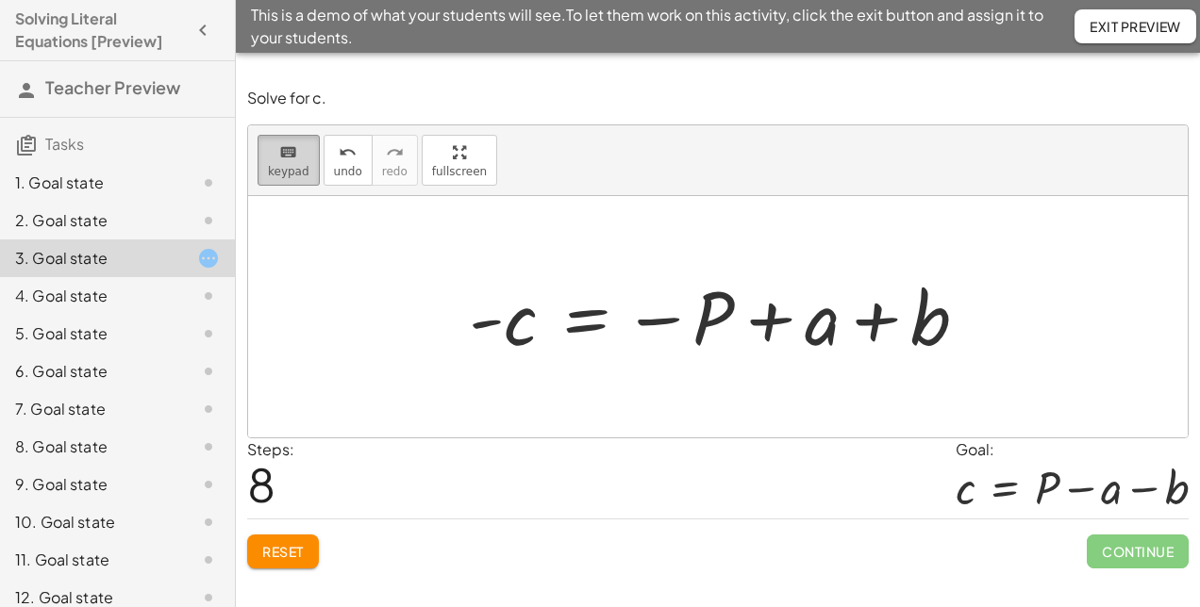
click at [264, 160] on button "keyboard keypad" at bounding box center [289, 160] width 62 height 51
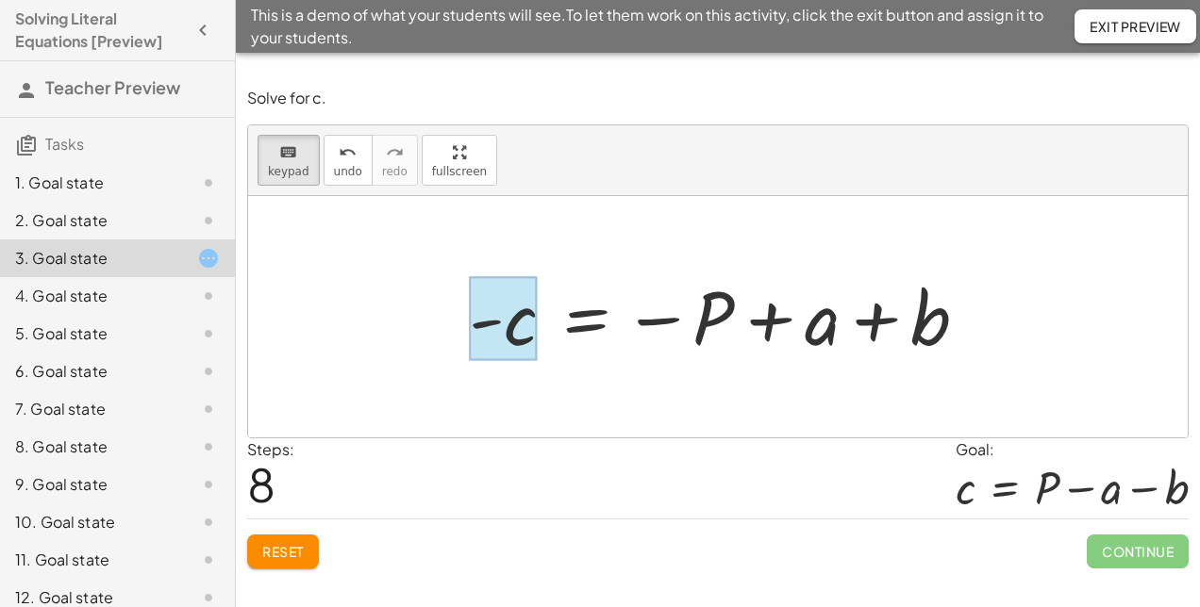
click at [505, 325] on div at bounding box center [503, 319] width 68 height 84
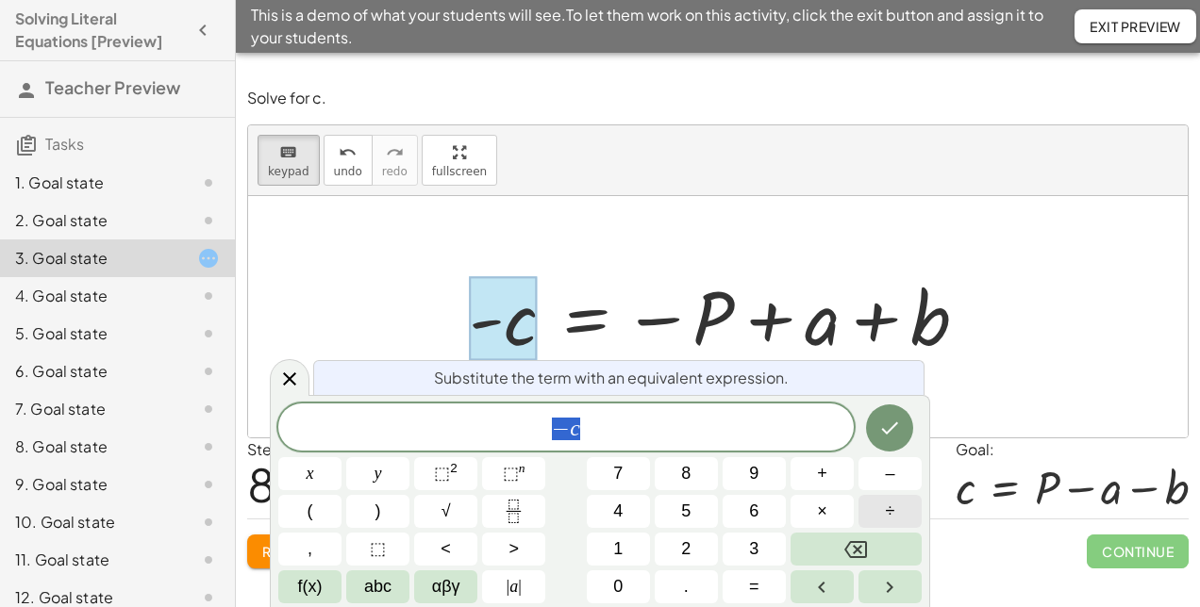
click at [887, 508] on span "÷" at bounding box center [890, 511] width 9 height 25
click at [892, 469] on span "–" at bounding box center [889, 473] width 9 height 25
click at [625, 554] on button "1" at bounding box center [618, 549] width 63 height 33
click at [886, 429] on icon "Done" at bounding box center [889, 428] width 23 height 23
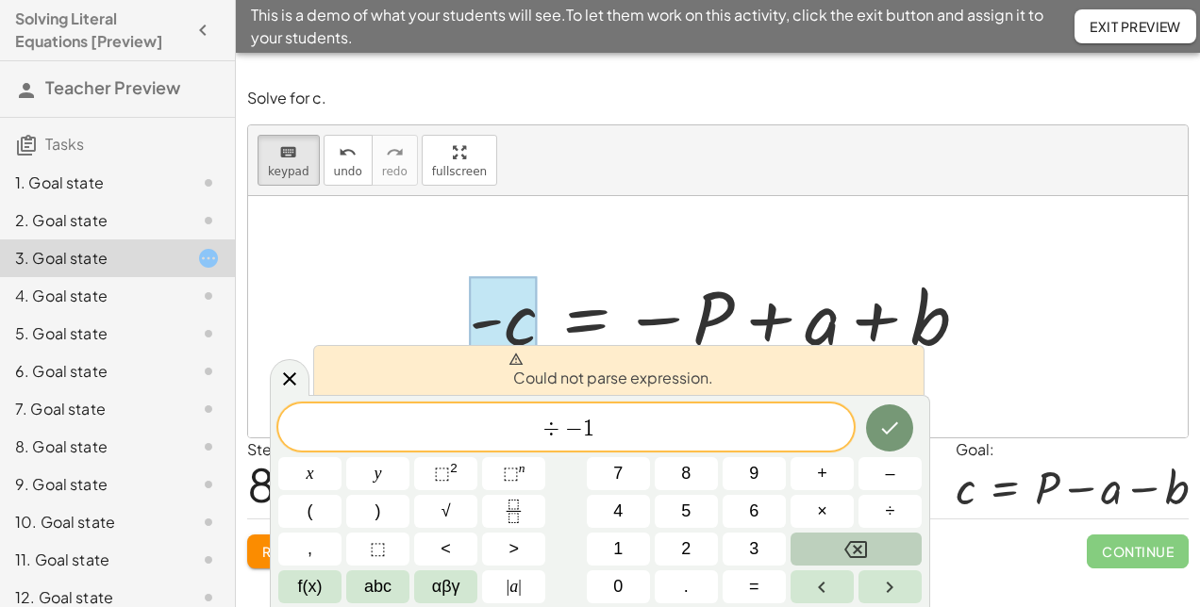
click at [865, 553] on icon "Backspace" at bounding box center [855, 550] width 23 height 23
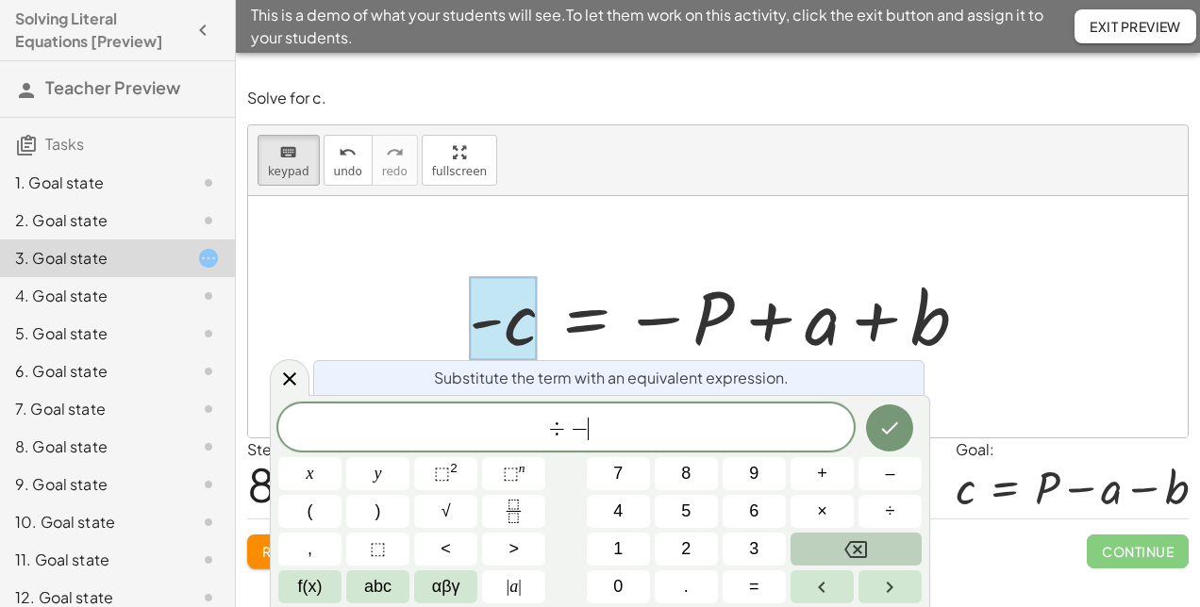
click at [865, 553] on icon "Backspace" at bounding box center [855, 550] width 23 height 23
click at [813, 518] on button "×" at bounding box center [821, 511] width 63 height 33
click at [883, 472] on button "–" at bounding box center [889, 474] width 63 height 33
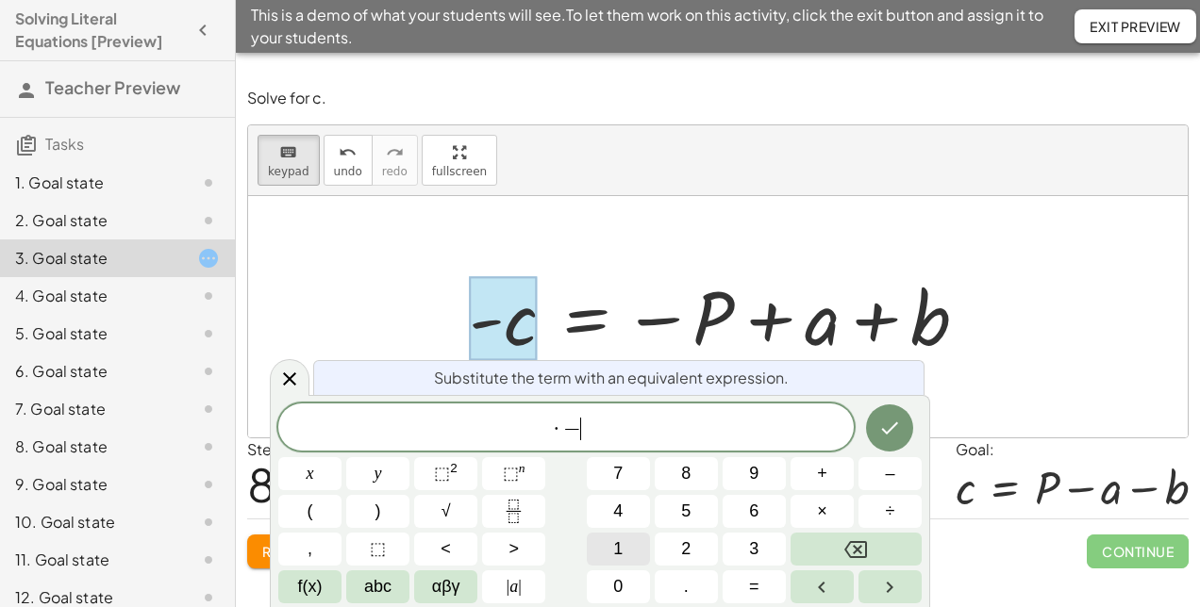
click at [630, 534] on button "1" at bounding box center [618, 549] width 63 height 33
click at [895, 419] on icon "Done" at bounding box center [889, 428] width 23 height 23
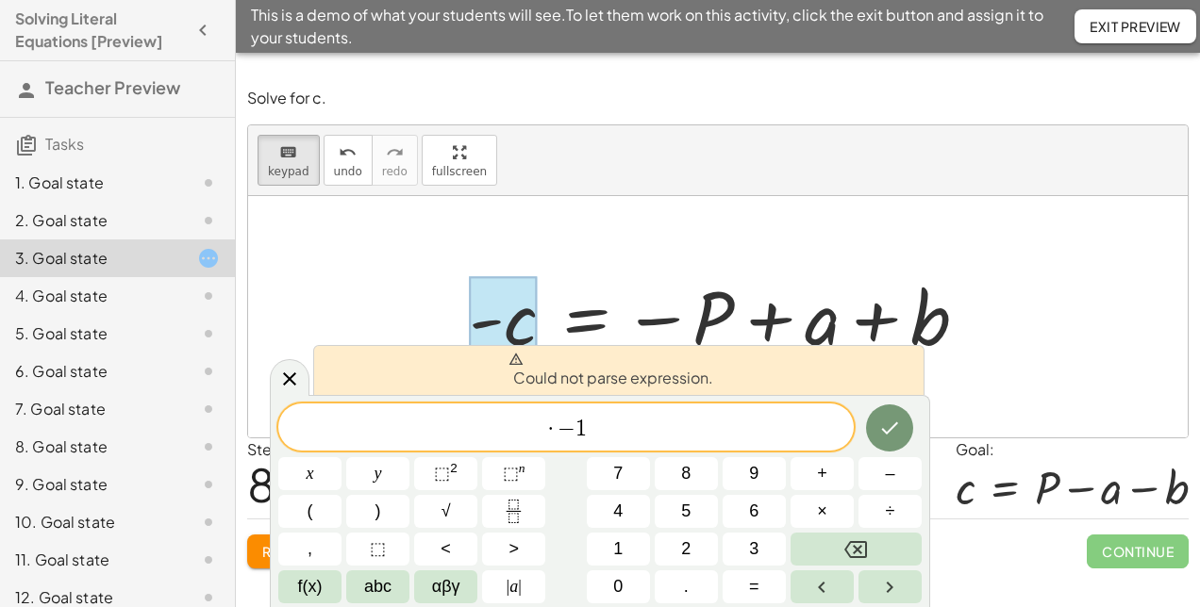
click at [963, 358] on div at bounding box center [725, 317] width 533 height 93
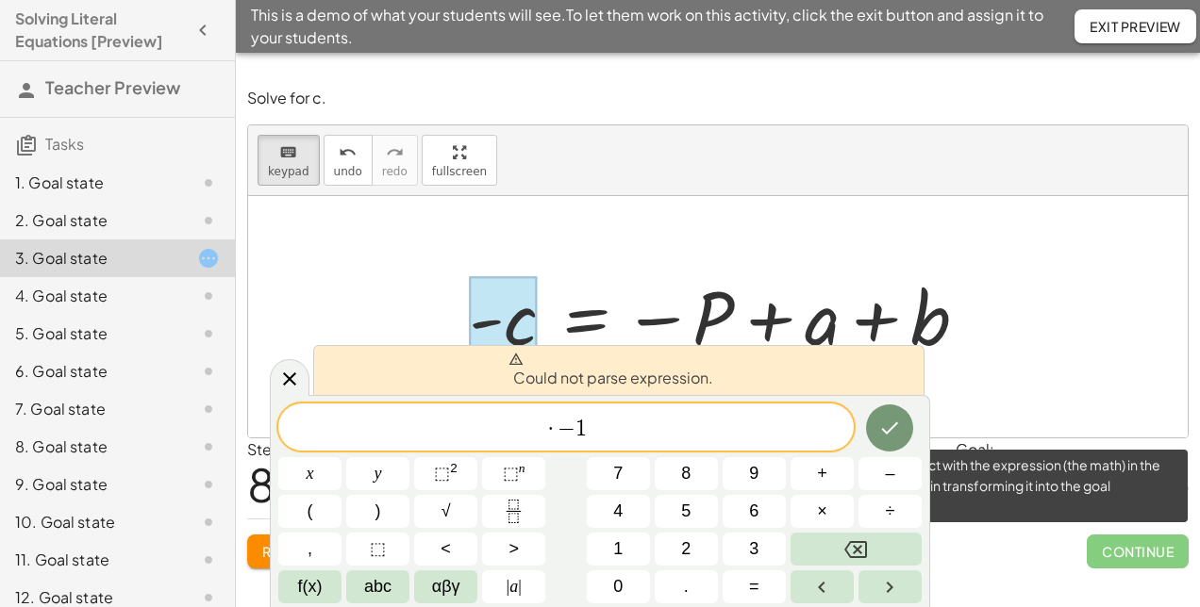
click at [1097, 550] on span "Continue" at bounding box center [1138, 552] width 102 height 34
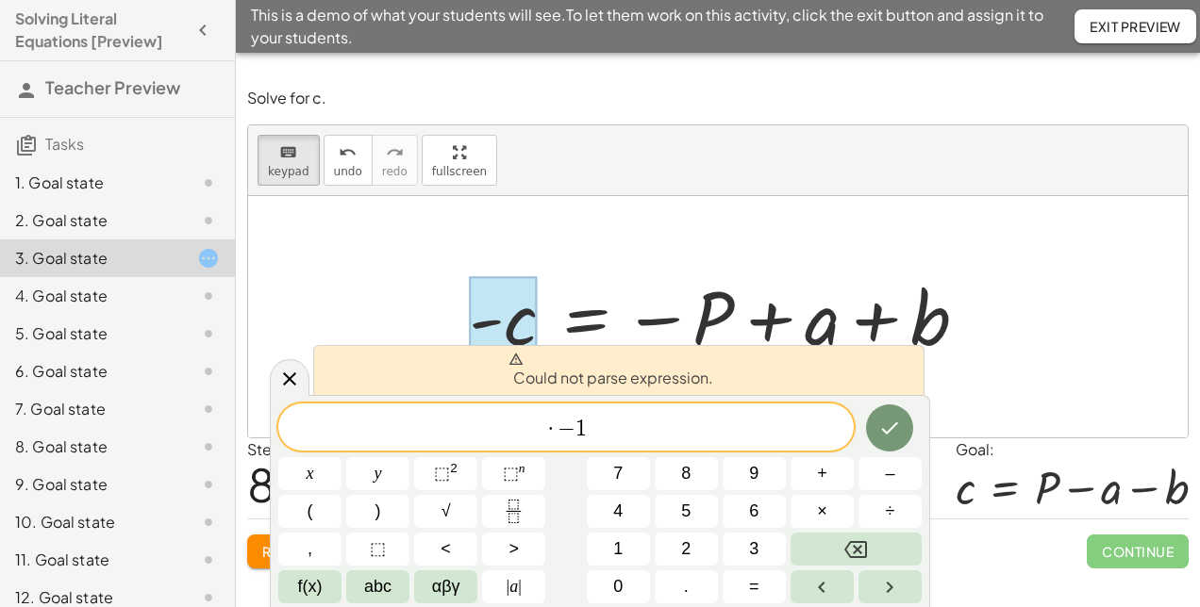
click at [1058, 355] on div at bounding box center [718, 316] width 940 height 241
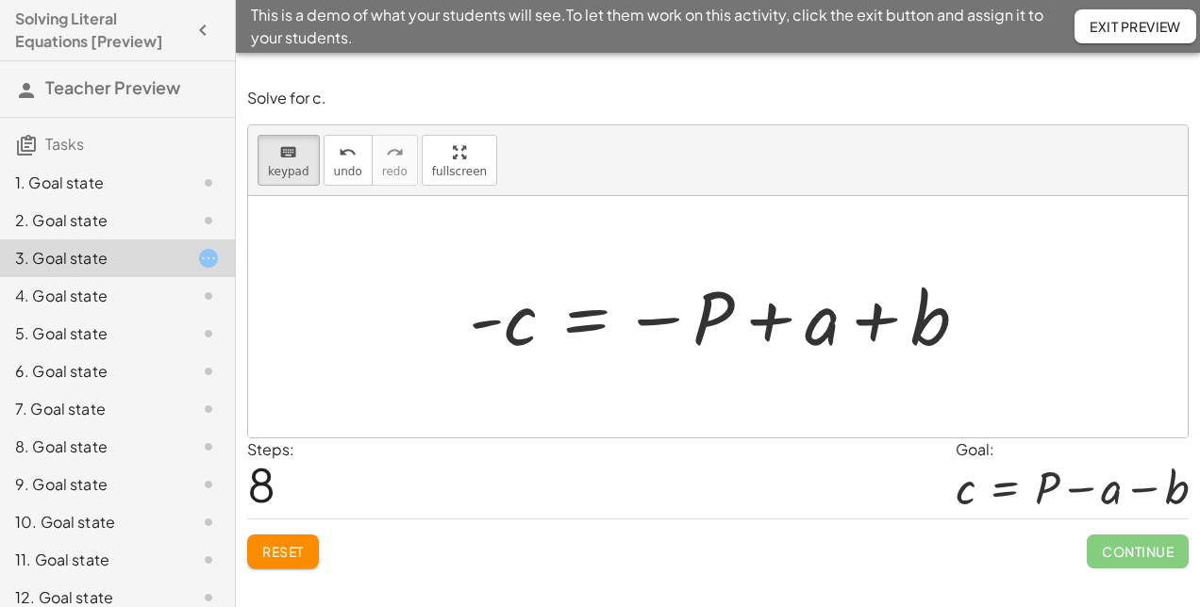
click at [502, 325] on div at bounding box center [725, 317] width 533 height 93
click at [492, 317] on div at bounding box center [725, 317] width 533 height 93
click at [511, 326] on div at bounding box center [503, 319] width 68 height 84
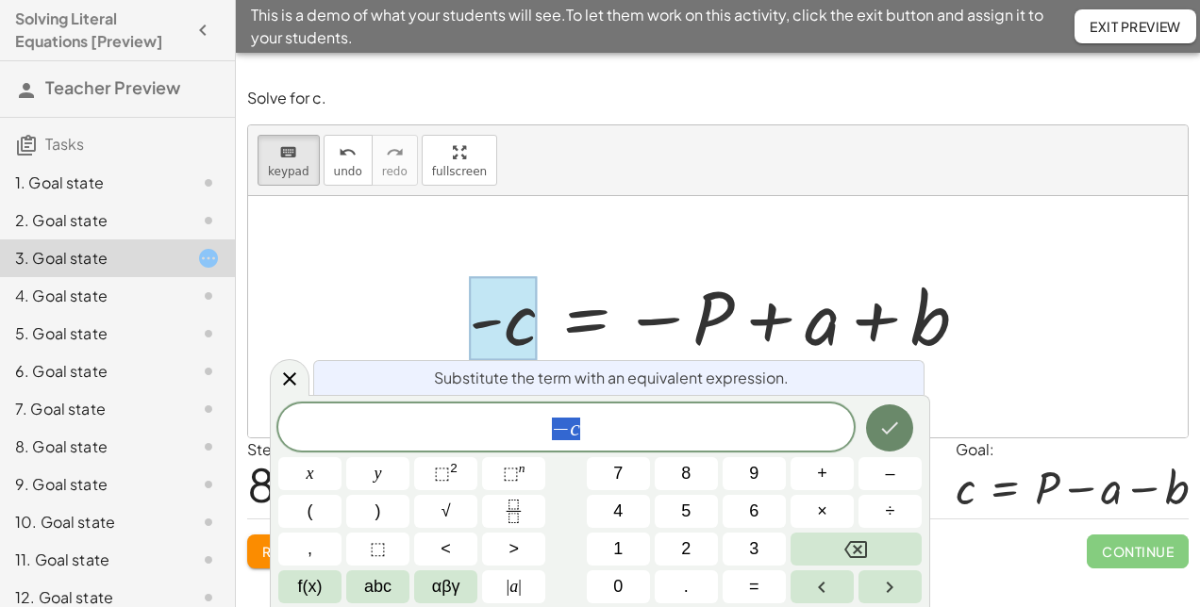
click at [891, 426] on icon "Done" at bounding box center [889, 428] width 23 height 23
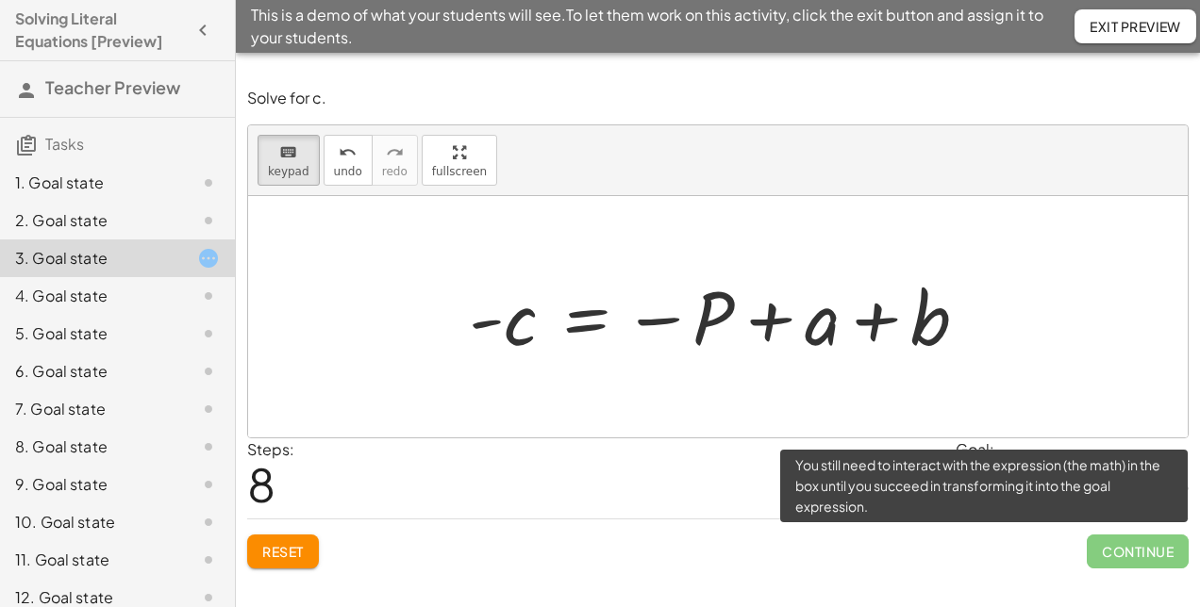
click at [1130, 544] on span "Continue" at bounding box center [1138, 552] width 102 height 34
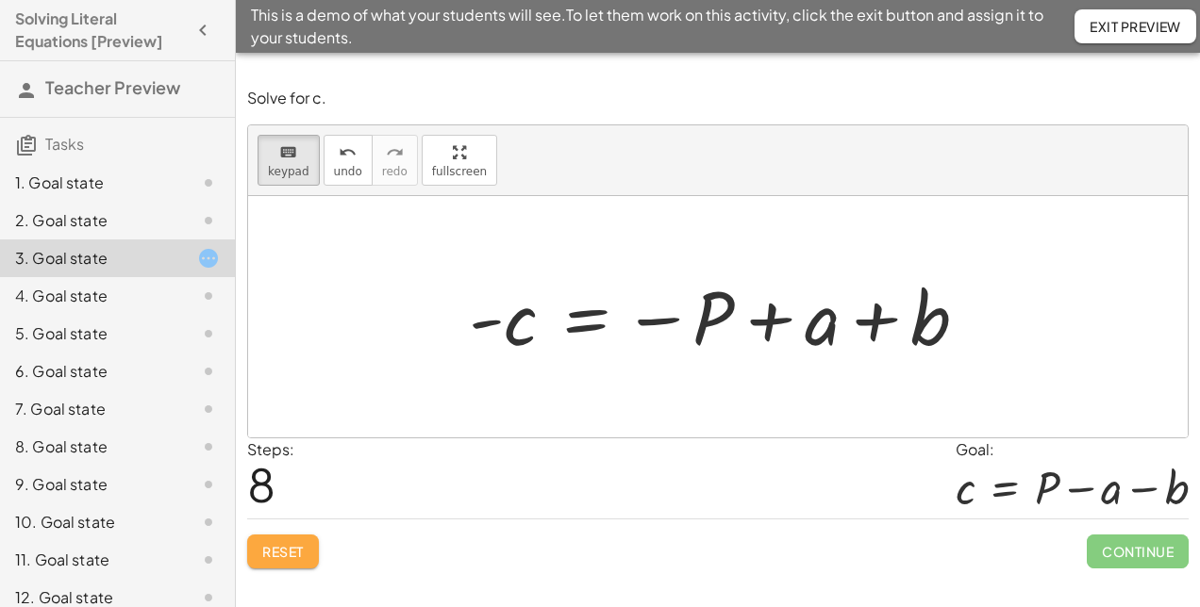
click at [279, 536] on button "Reset" at bounding box center [283, 552] width 72 height 34
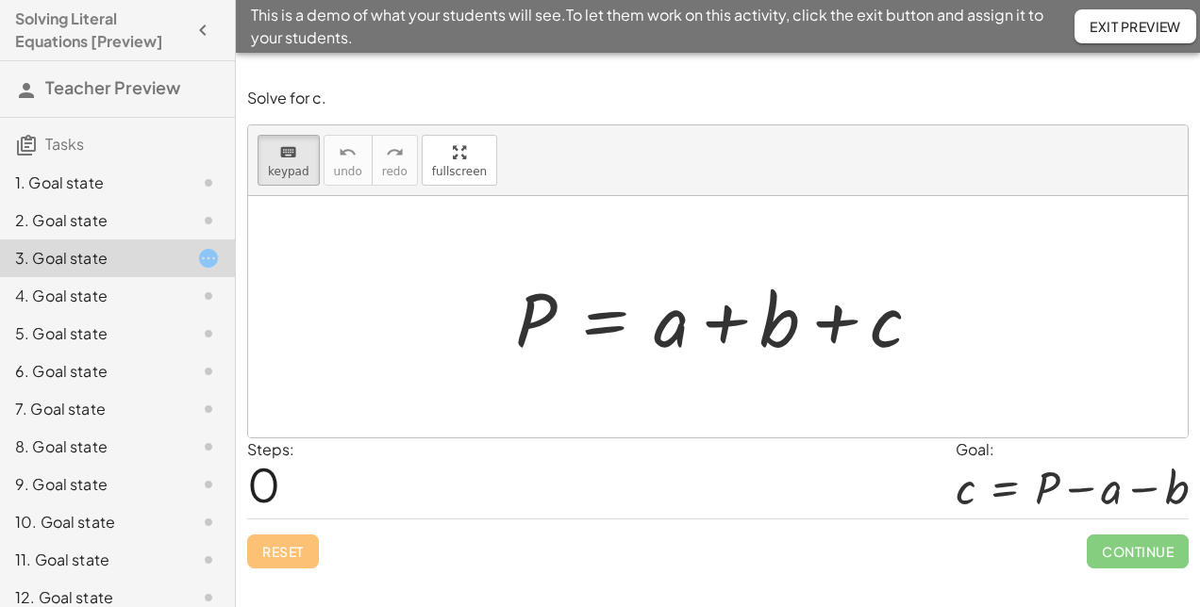
drag, startPoint x: 662, startPoint y: 341, endPoint x: 543, endPoint y: 350, distance: 119.2
click at [92, 185] on div "1. Goal state" at bounding box center [91, 183] width 152 height 23
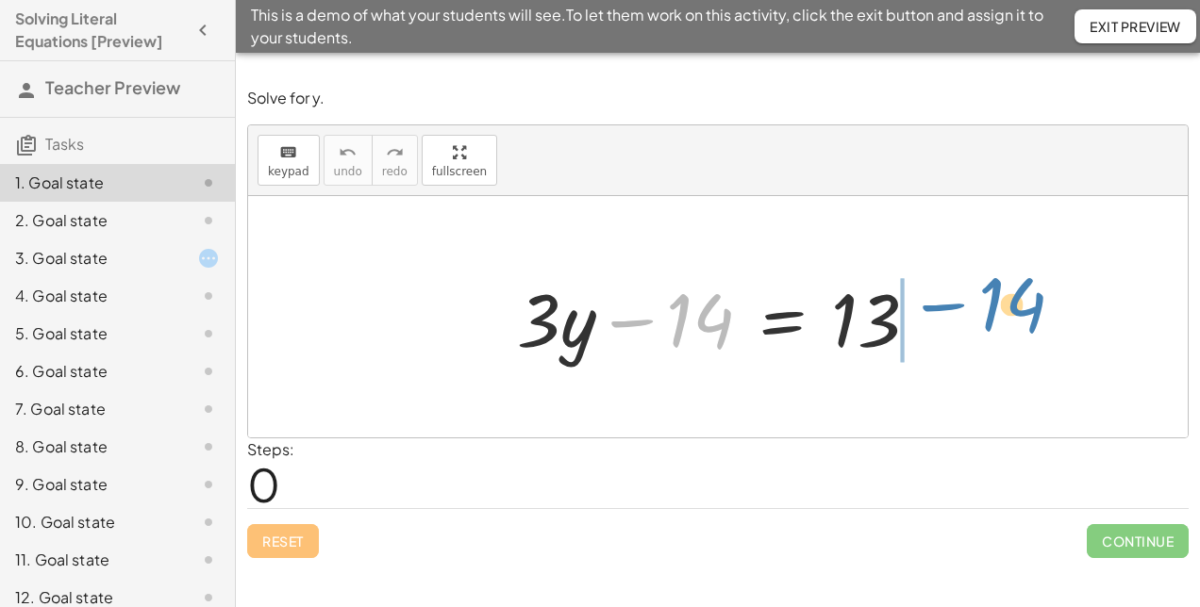
drag, startPoint x: 634, startPoint y: 322, endPoint x: 945, endPoint y: 306, distance: 311.7
click at [945, 306] on div "− 14 + · 3 · y − 14 = 13" at bounding box center [718, 317] width 459 height 107
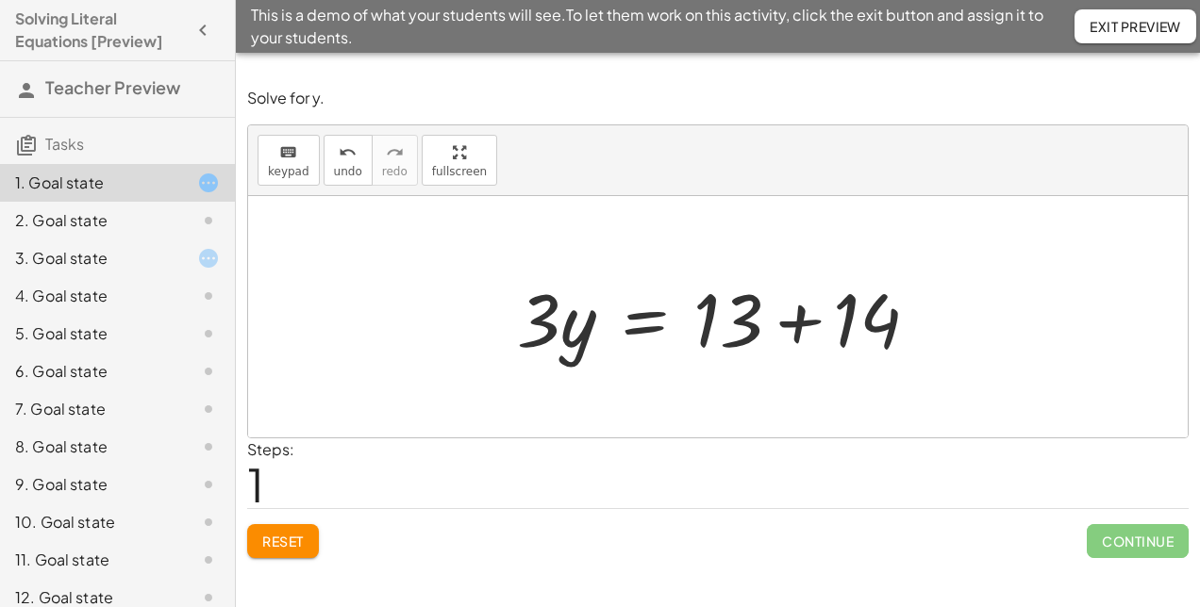
click at [545, 341] on div at bounding box center [726, 317] width 436 height 97
click at [542, 339] on div at bounding box center [726, 317] width 436 height 97
drag, startPoint x: 542, startPoint y: 339, endPoint x: 828, endPoint y: 419, distance: 296.9
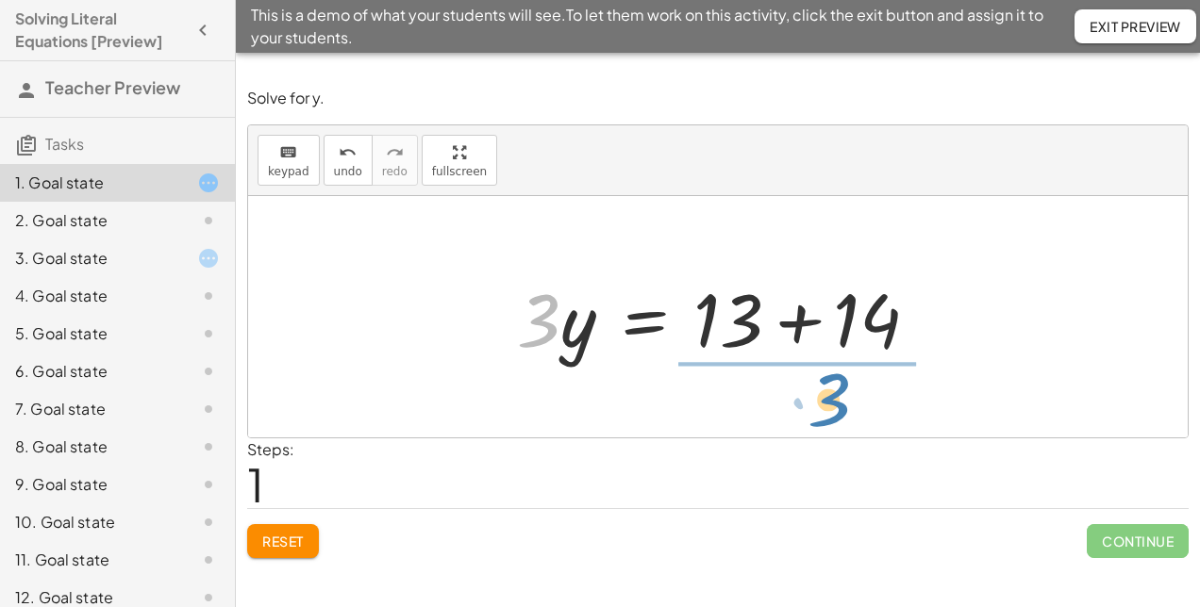
click at [828, 419] on div "+ · 3 · y − 14 = 13 · 3 · 3 · y 14 = 13 + +" at bounding box center [718, 316] width 940 height 241
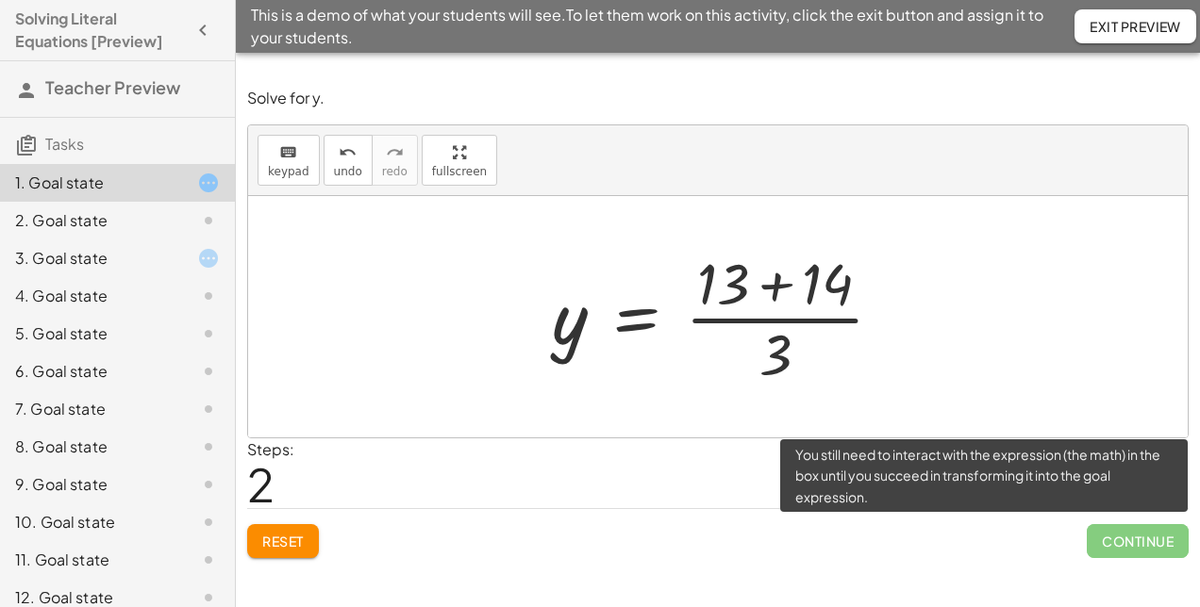
click at [1124, 548] on span "Continue" at bounding box center [1138, 541] width 102 height 34
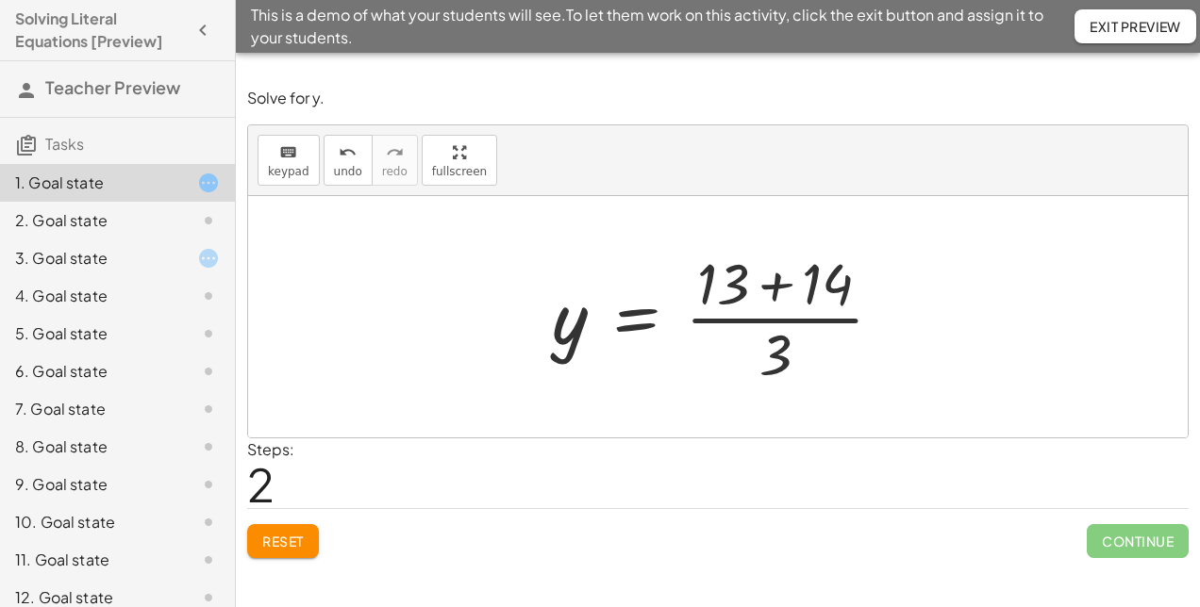
click at [919, 392] on div at bounding box center [718, 316] width 940 height 241
click at [781, 356] on div at bounding box center [724, 316] width 365 height 145
click at [760, 278] on div at bounding box center [724, 316] width 365 height 145
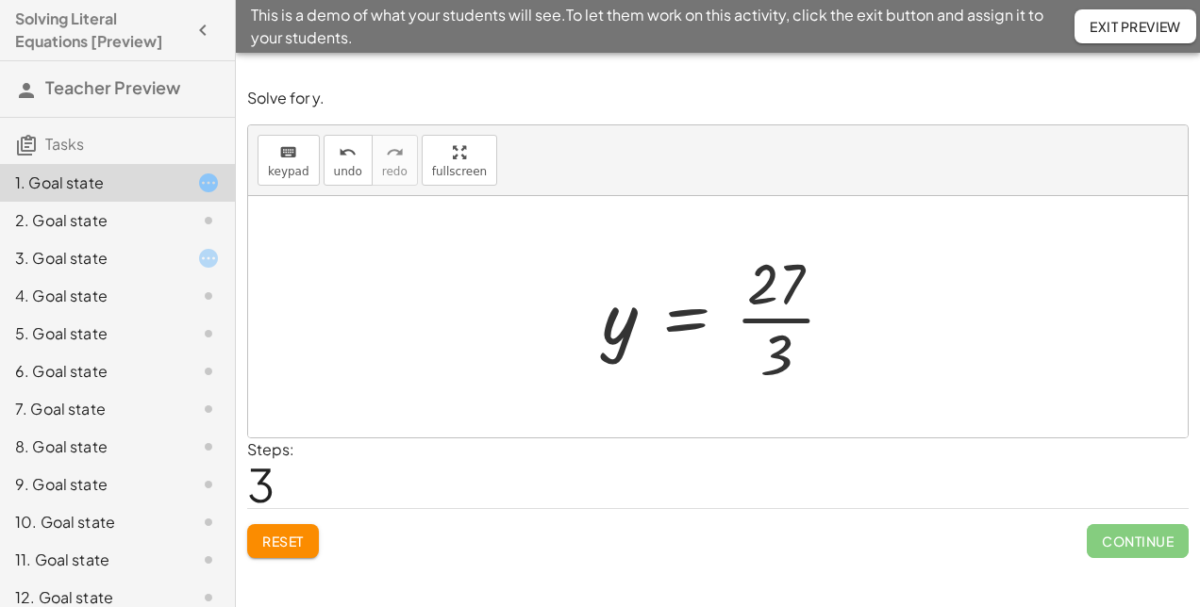
click at [774, 302] on div at bounding box center [725, 316] width 267 height 145
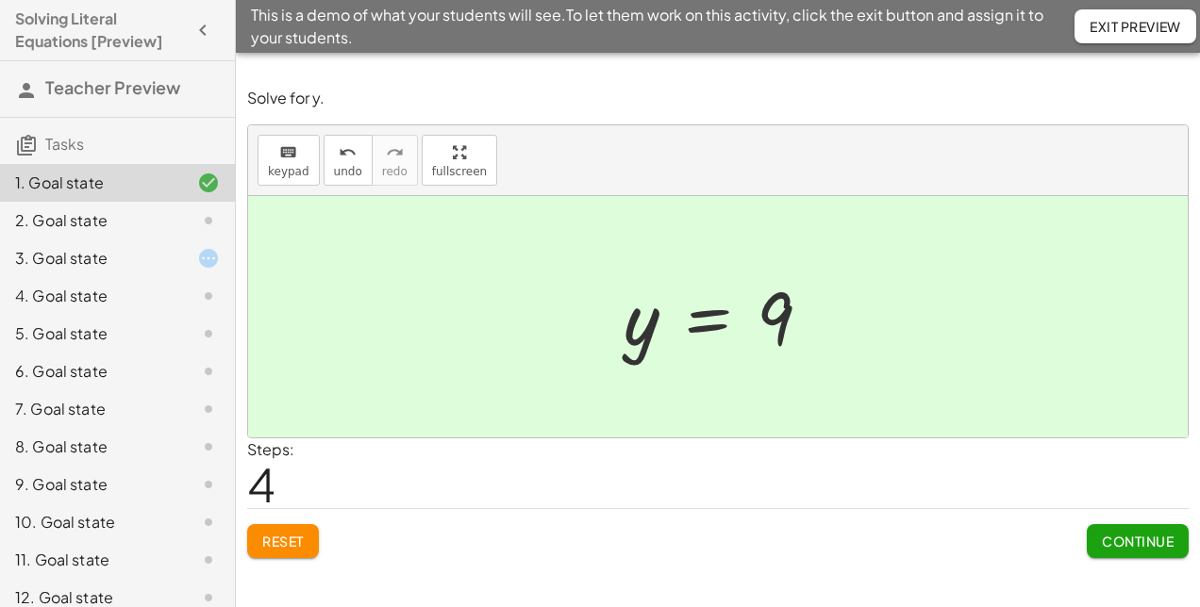
click at [1102, 527] on button "Continue" at bounding box center [1138, 541] width 102 height 34
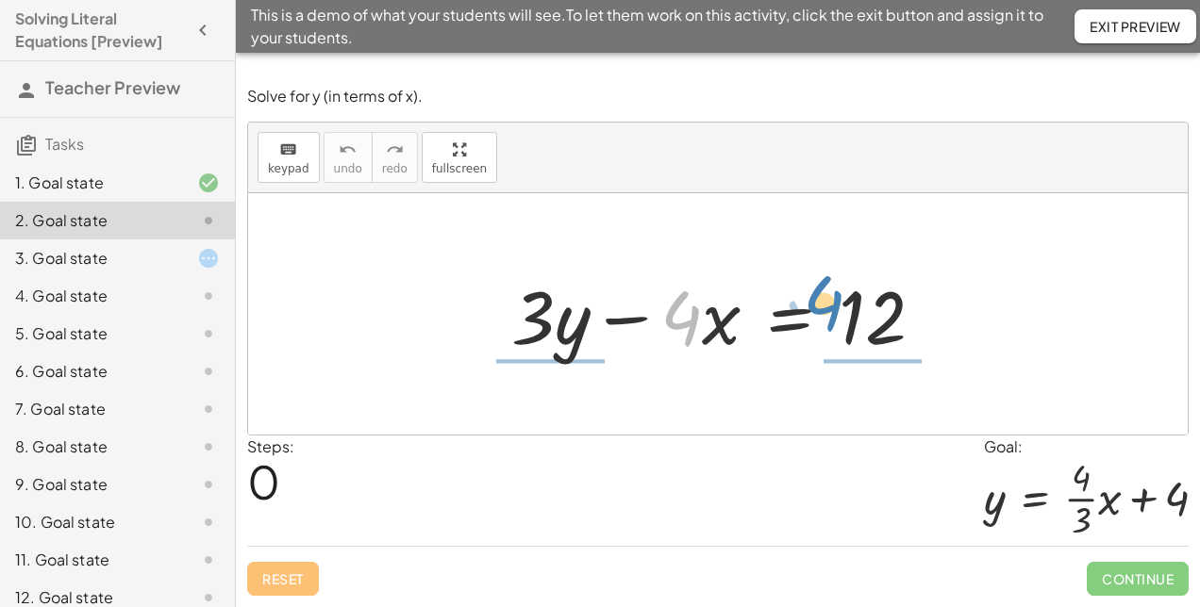
drag, startPoint x: 697, startPoint y: 338, endPoint x: 840, endPoint y: 323, distance: 143.2
click at [840, 323] on div at bounding box center [725, 314] width 447 height 97
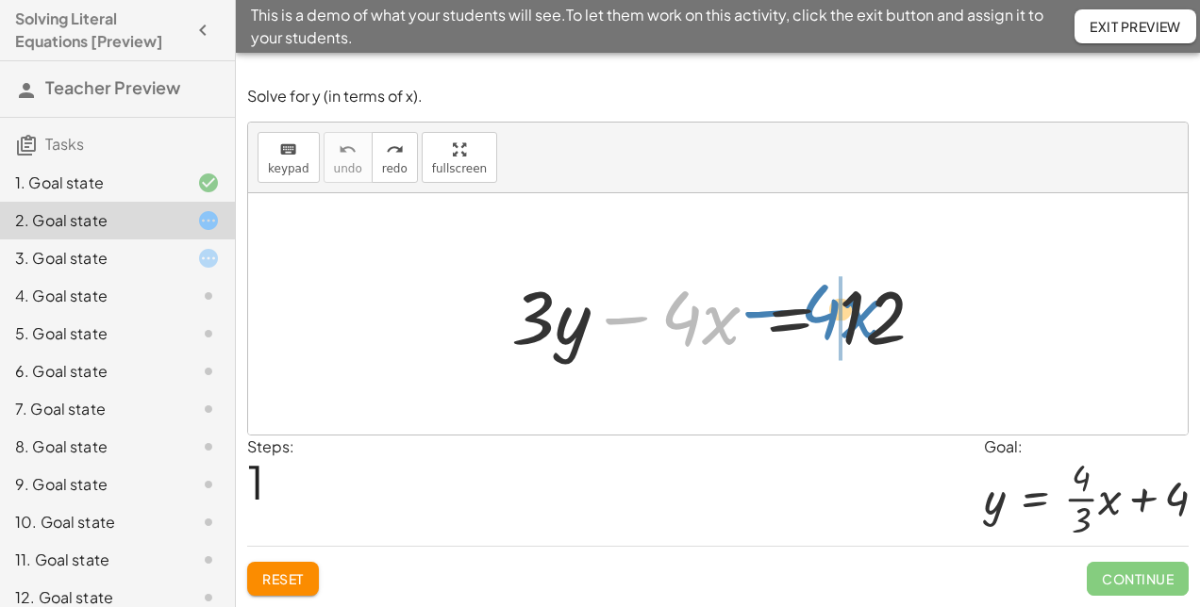
drag, startPoint x: 618, startPoint y: 327, endPoint x: 757, endPoint y: 321, distance: 139.8
click at [757, 321] on div at bounding box center [725, 314] width 447 height 97
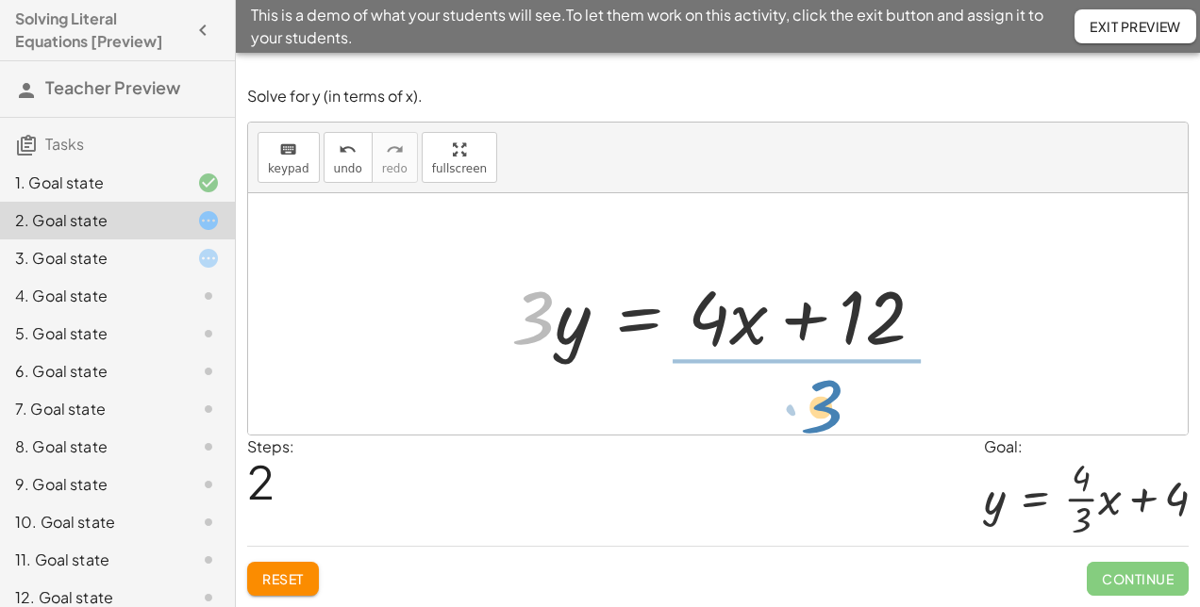
drag, startPoint x: 532, startPoint y: 332, endPoint x: 820, endPoint y: 421, distance: 301.1
click at [820, 421] on div "+ · 3 · y − · 4 · x = 12 · 3 · 3 · y · 4 · x = 12 + +" at bounding box center [718, 313] width 940 height 241
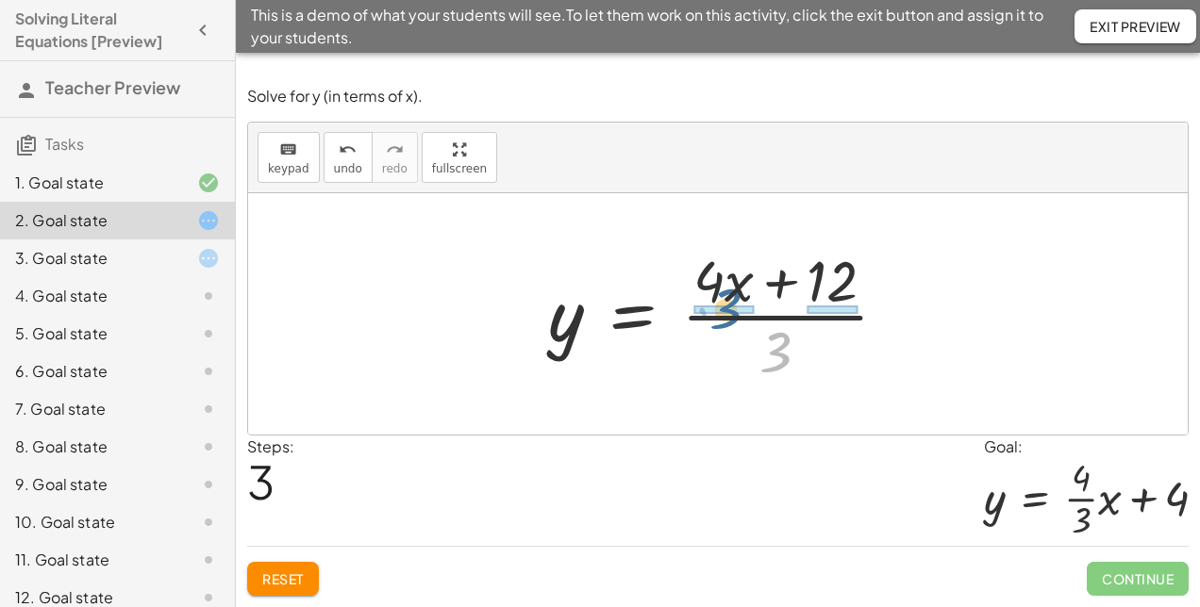
drag, startPoint x: 786, startPoint y: 360, endPoint x: 736, endPoint y: 316, distance: 66.8
click at [736, 316] on div at bounding box center [726, 313] width 374 height 145
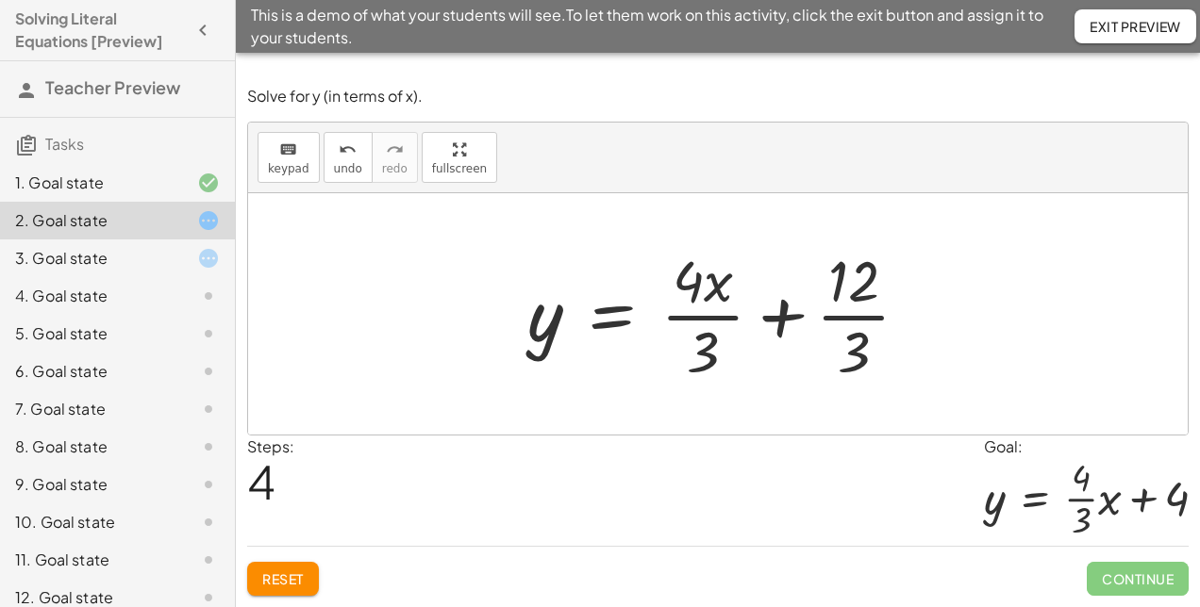
click at [855, 333] on div at bounding box center [726, 313] width 416 height 145
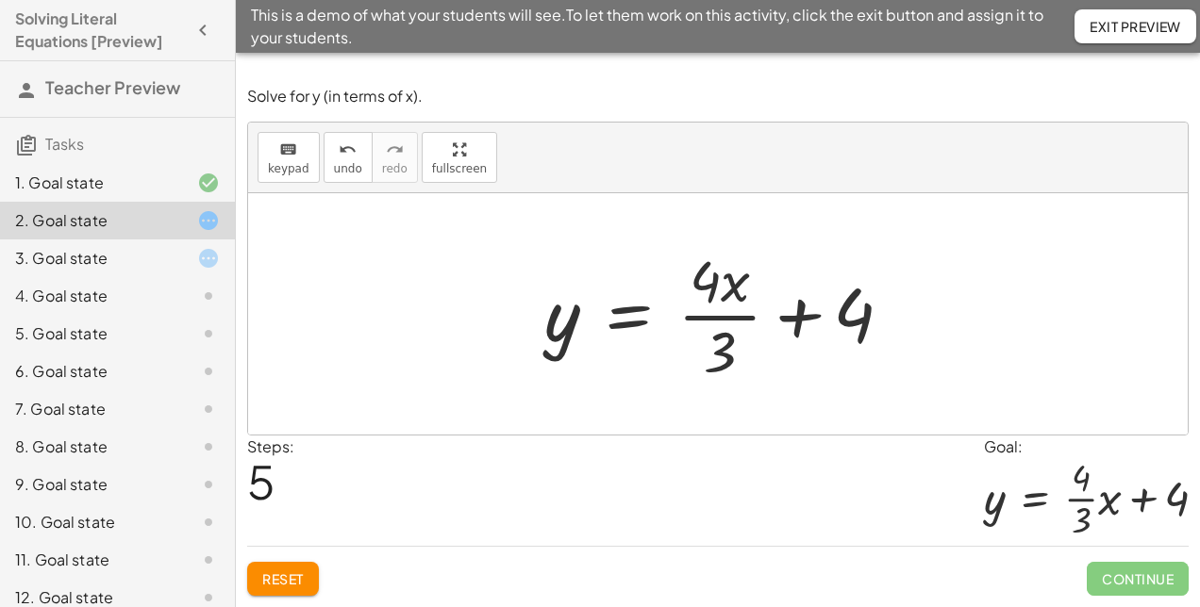
click at [855, 333] on div at bounding box center [726, 313] width 382 height 145
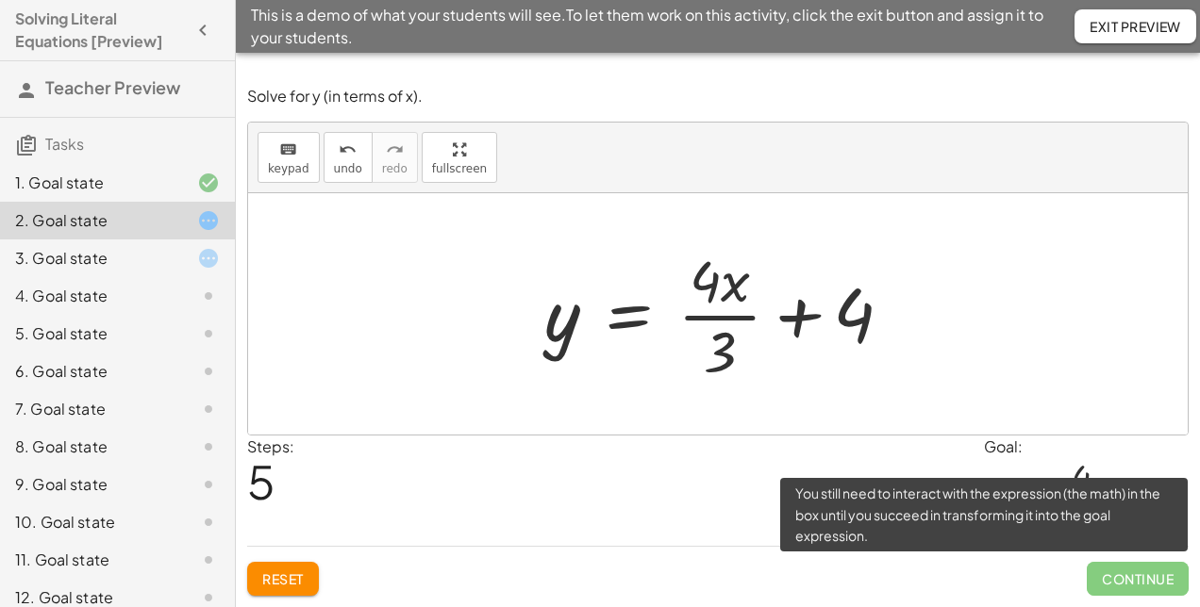
click at [1114, 575] on span "Continue" at bounding box center [1138, 579] width 102 height 34
click at [1111, 577] on span "Continue" at bounding box center [1138, 579] width 102 height 34
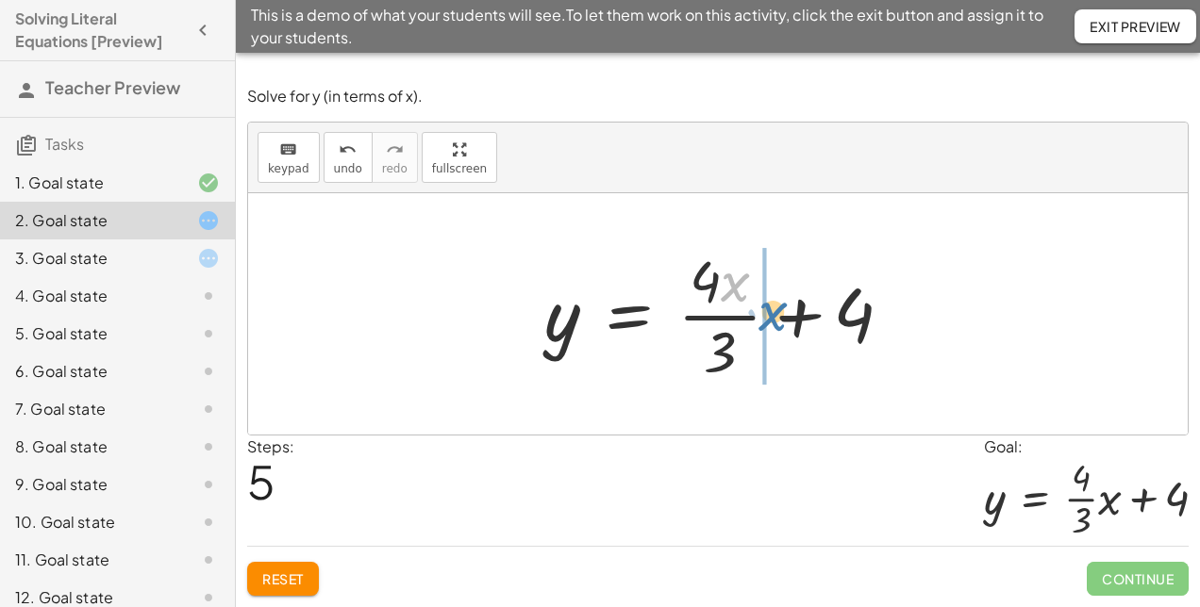
drag, startPoint x: 733, startPoint y: 291, endPoint x: 771, endPoint y: 325, distance: 50.8
click at [771, 325] on div at bounding box center [726, 313] width 382 height 145
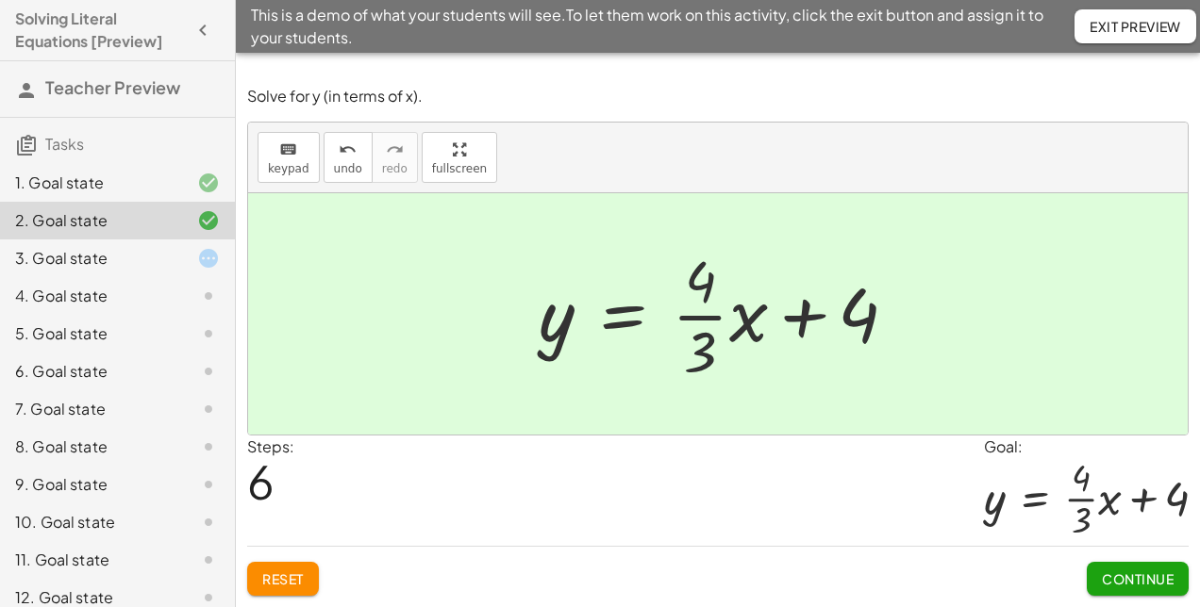
click at [1140, 587] on span "Continue" at bounding box center [1138, 579] width 72 height 17
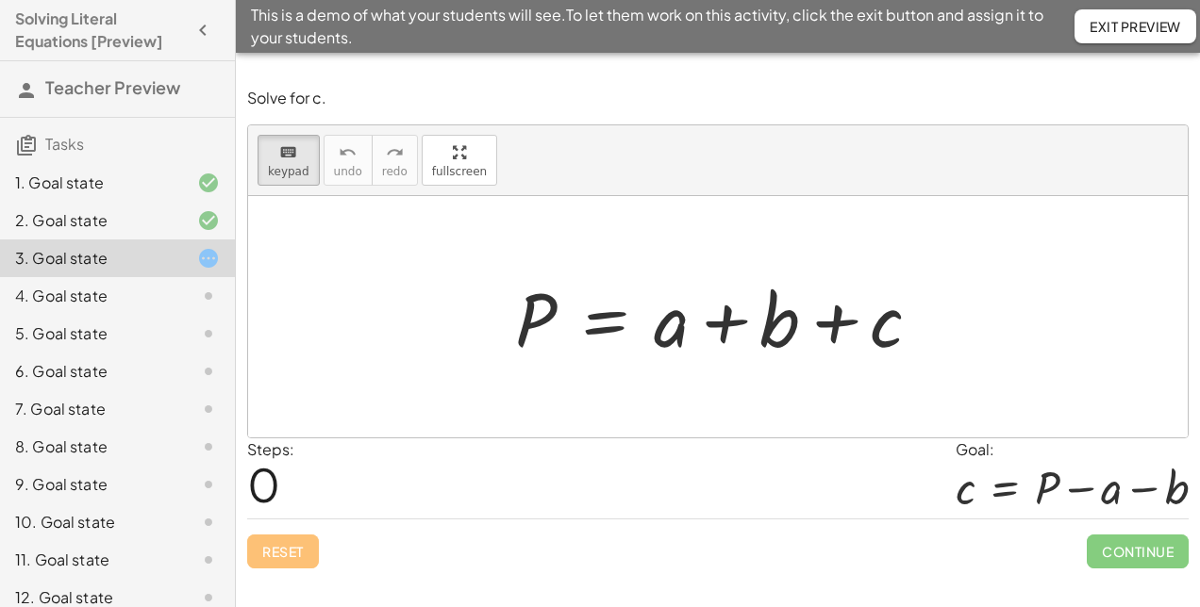
click at [1140, 587] on div "Solve for y. keyboard keypad undo undo redo redo fullscreen + · 3 · y − 14 = 13…" at bounding box center [718, 330] width 964 height 555
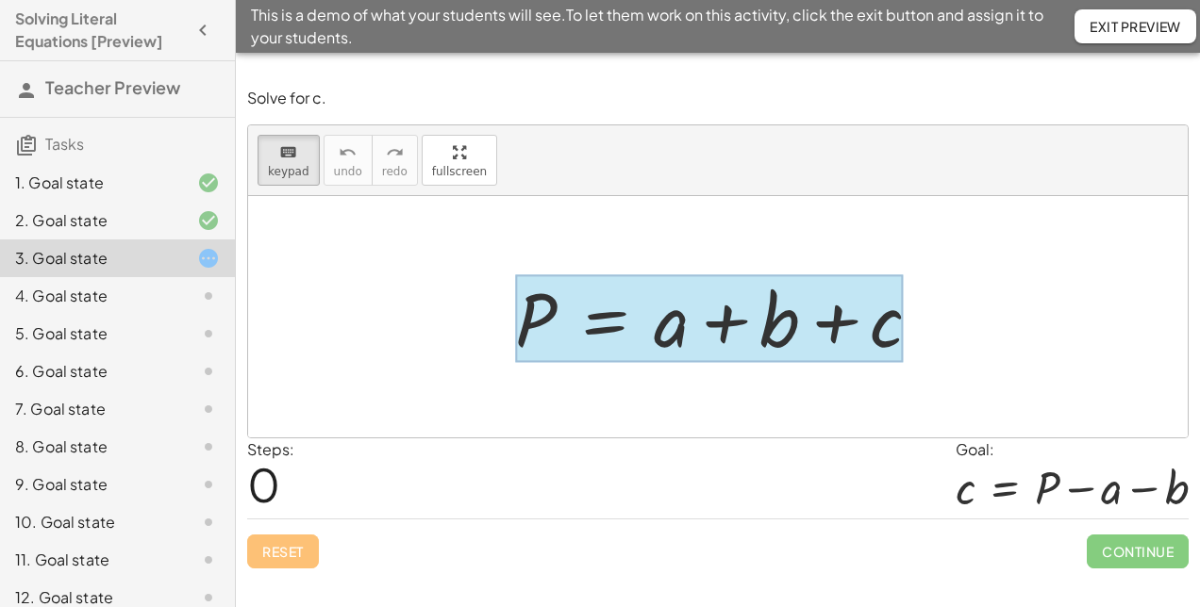
drag, startPoint x: 668, startPoint y: 336, endPoint x: 559, endPoint y: 339, distance: 108.5
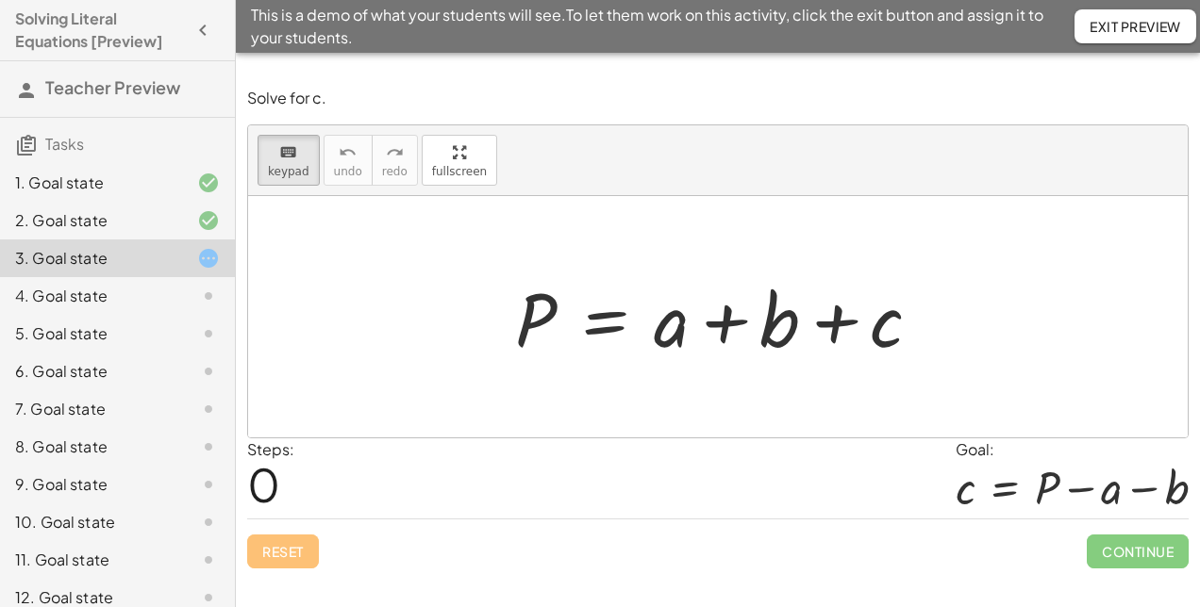
drag, startPoint x: 655, startPoint y: 349, endPoint x: 660, endPoint y: 367, distance: 18.8
drag, startPoint x: 784, startPoint y: 327, endPoint x: 762, endPoint y: 363, distance: 41.9
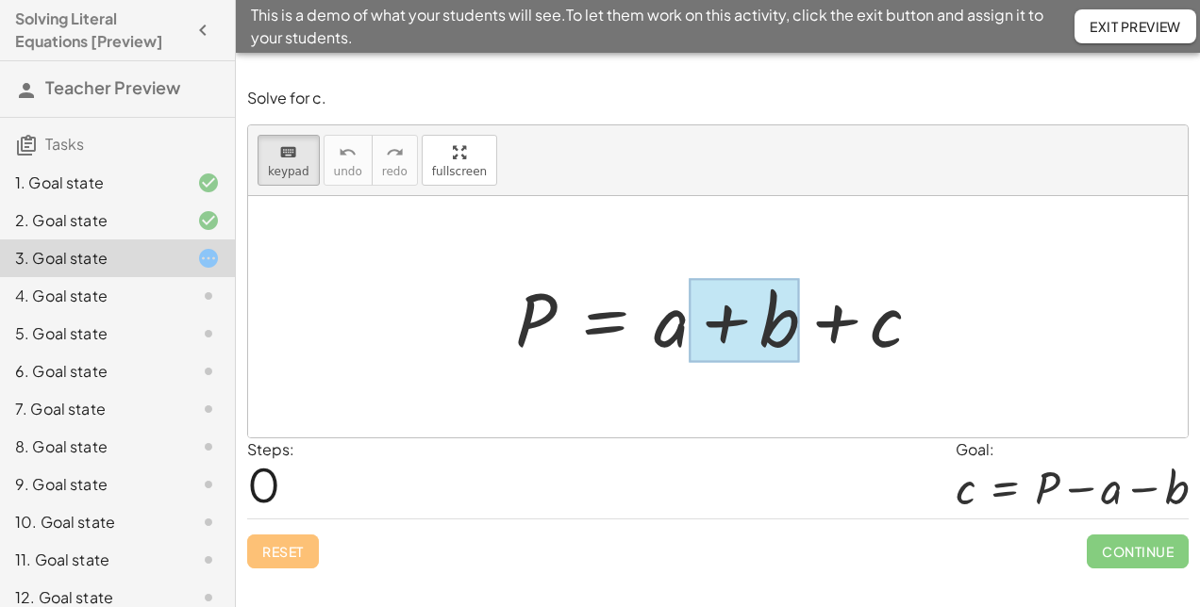
click at [772, 327] on div at bounding box center [745, 321] width 110 height 84
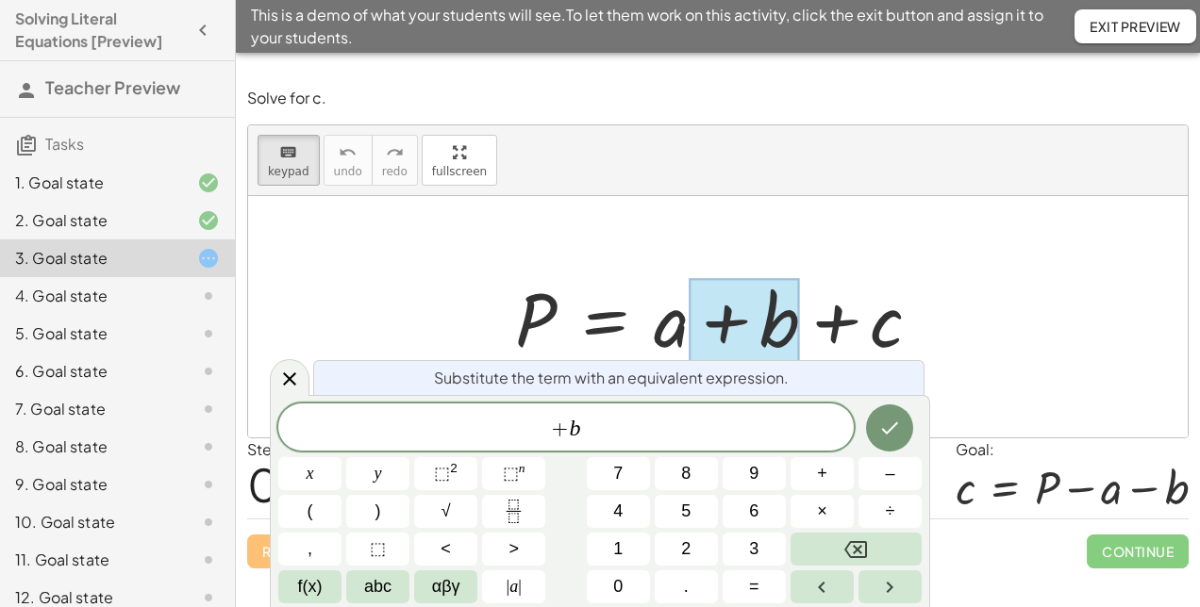
click at [691, 325] on div at bounding box center [745, 321] width 110 height 84
click at [660, 274] on div at bounding box center [726, 317] width 441 height 97
click at [890, 428] on icon "Done" at bounding box center [889, 428] width 23 height 23
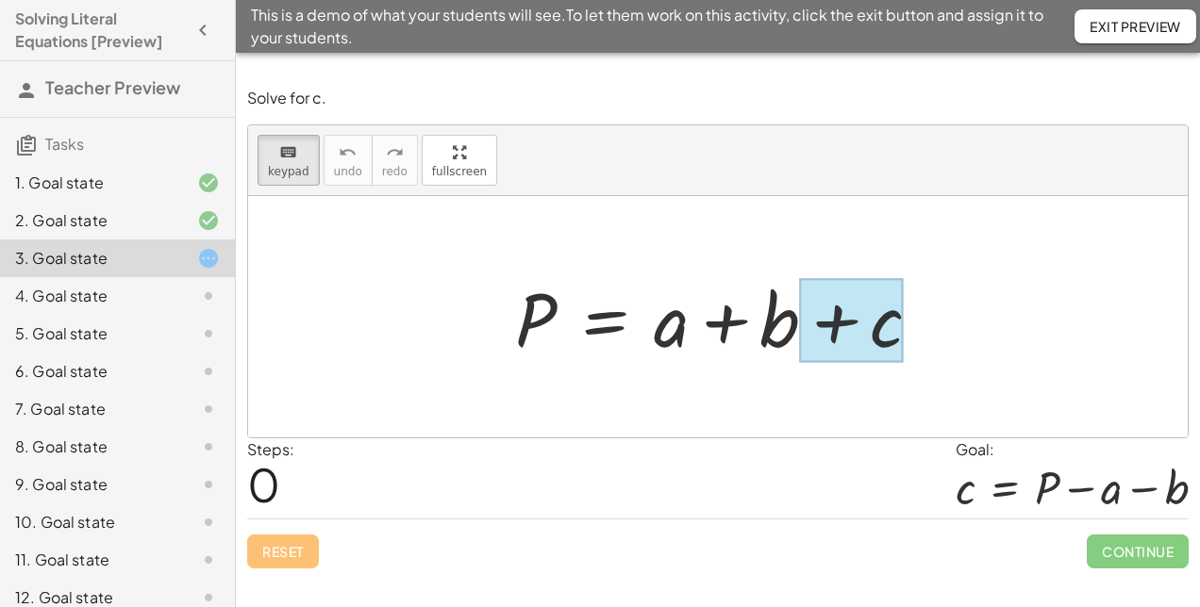
drag, startPoint x: 662, startPoint y: 308, endPoint x: 822, endPoint y: 338, distance: 162.1
click at [822, 338] on div at bounding box center [851, 321] width 104 height 84
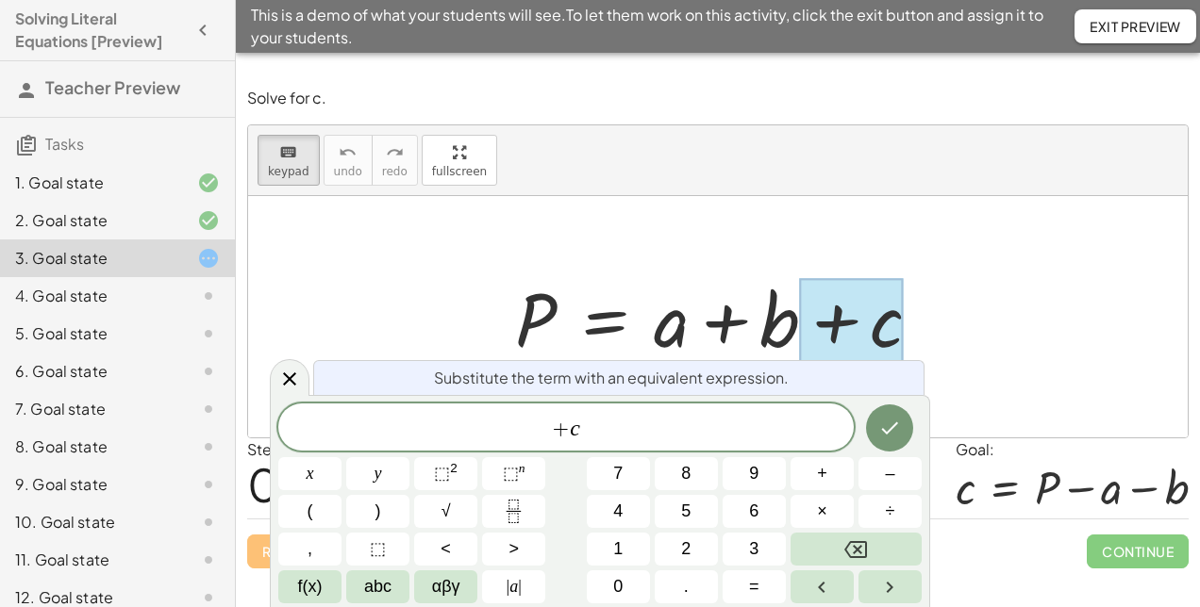
click at [798, 336] on div at bounding box center [726, 317] width 441 height 97
click at [734, 316] on div at bounding box center [726, 317] width 441 height 97
click at [691, 265] on div "P = + a + b + c" at bounding box center [719, 317] width 464 height 107
click at [678, 309] on div at bounding box center [726, 317] width 441 height 97
click at [670, 327] on div at bounding box center [726, 317] width 441 height 97
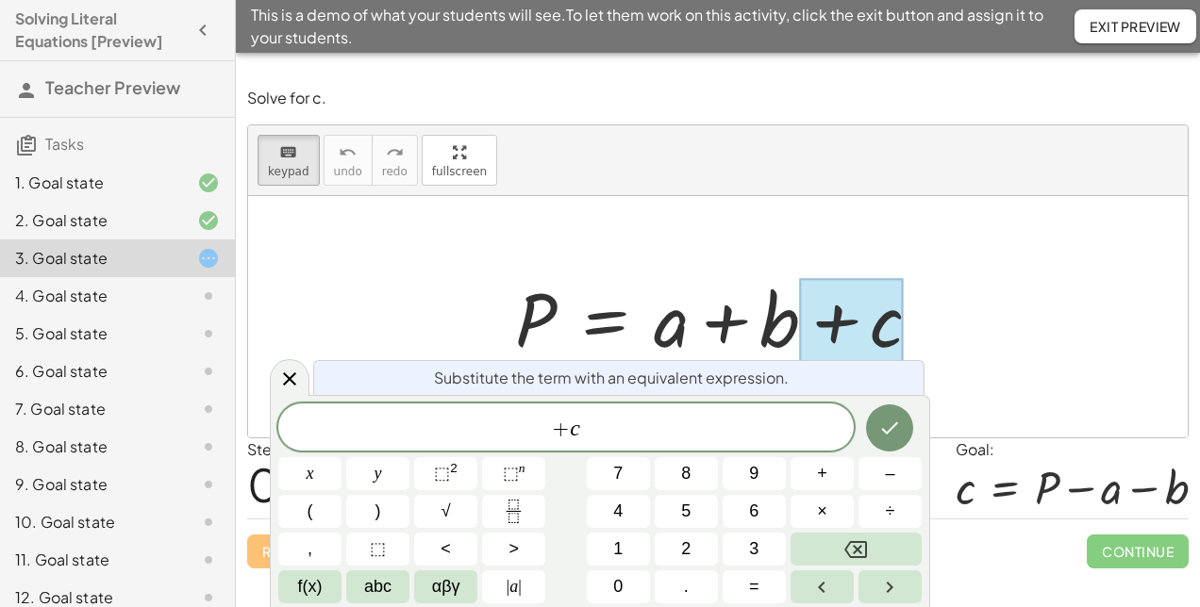
click at [677, 331] on div at bounding box center [726, 317] width 441 height 97
click at [354, 262] on div at bounding box center [718, 316] width 940 height 241
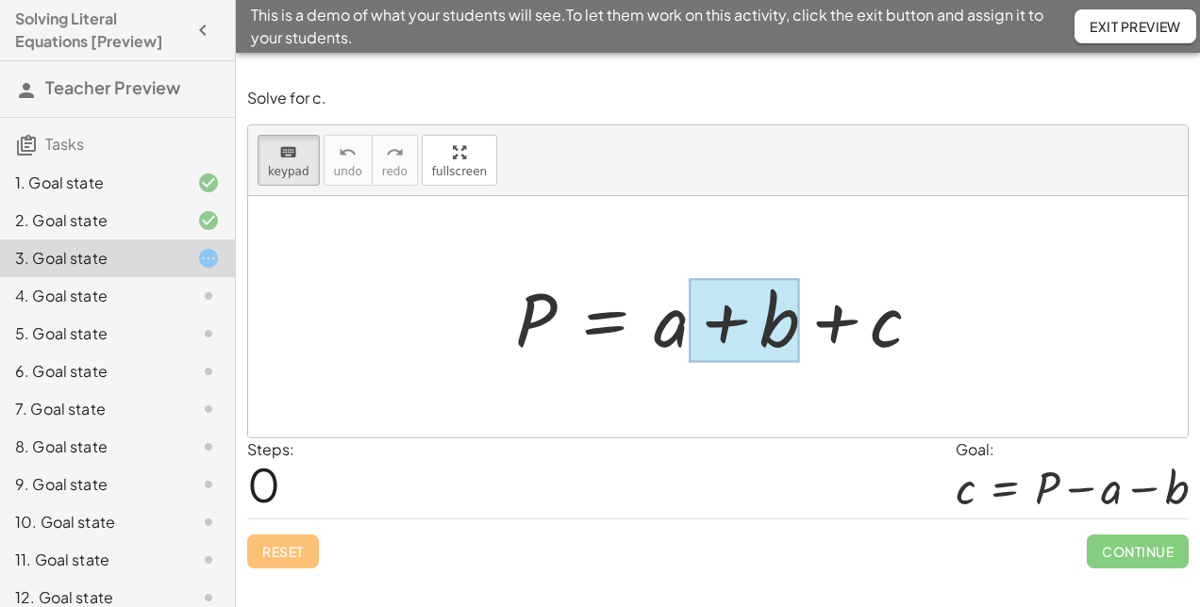
drag, startPoint x: 647, startPoint y: 329, endPoint x: 719, endPoint y: 351, distance: 74.9
click at [605, 319] on div at bounding box center [605, 319] width 0 height 0
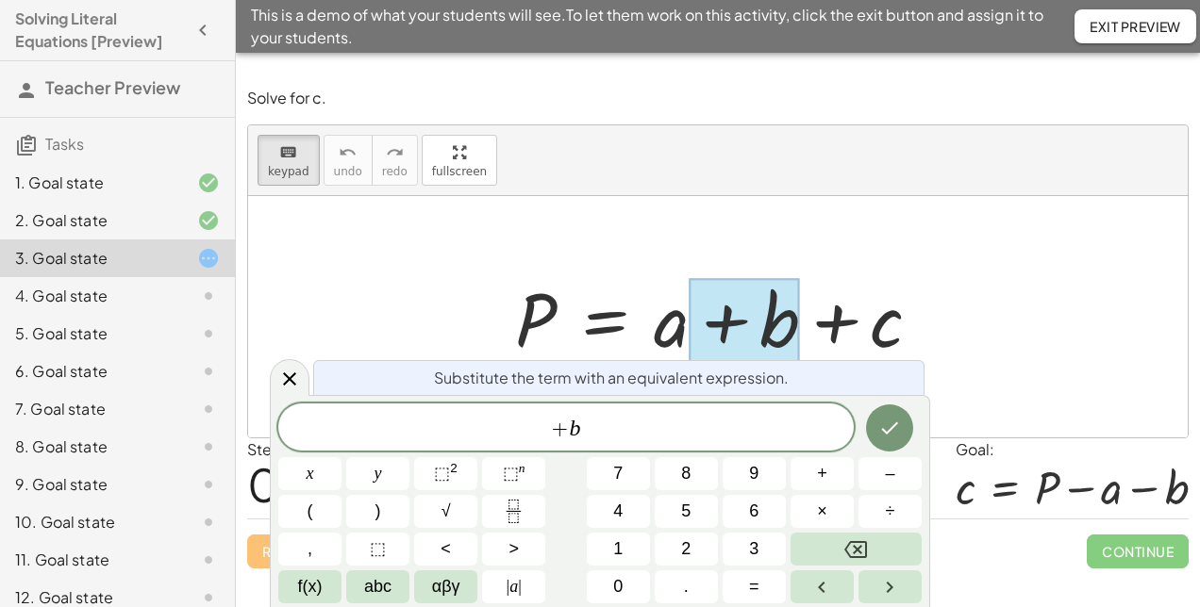
click at [632, 318] on div at bounding box center [726, 317] width 441 height 97
click at [534, 222] on div at bounding box center [718, 316] width 940 height 241
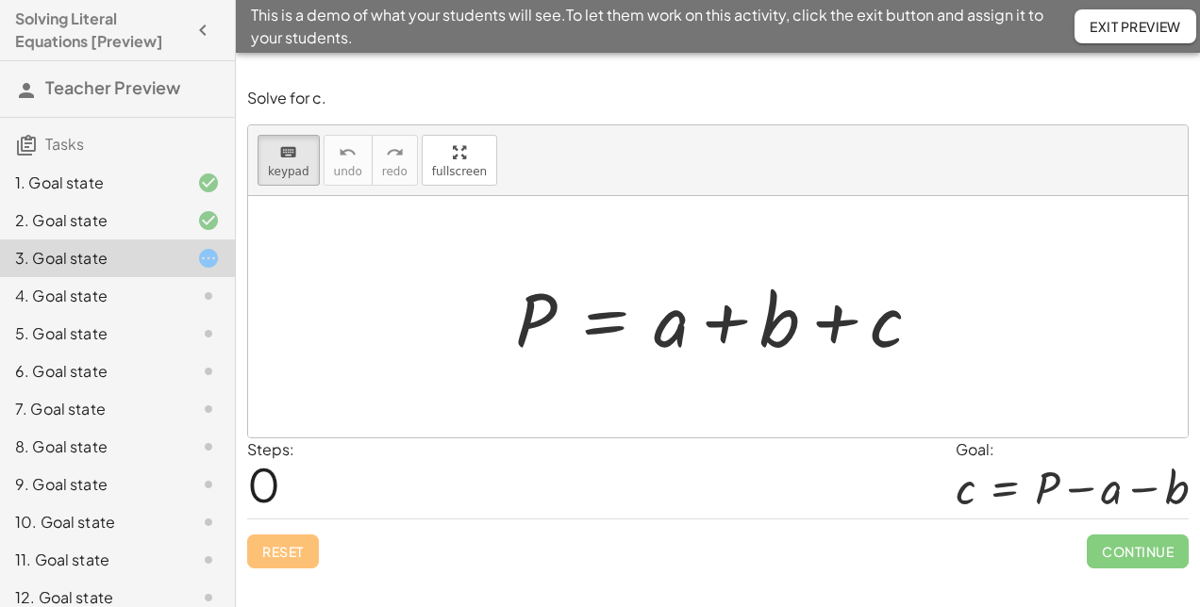
drag, startPoint x: 665, startPoint y: 317, endPoint x: 617, endPoint y: 249, distance: 83.2
click at [707, 408] on div at bounding box center [718, 316] width 940 height 241
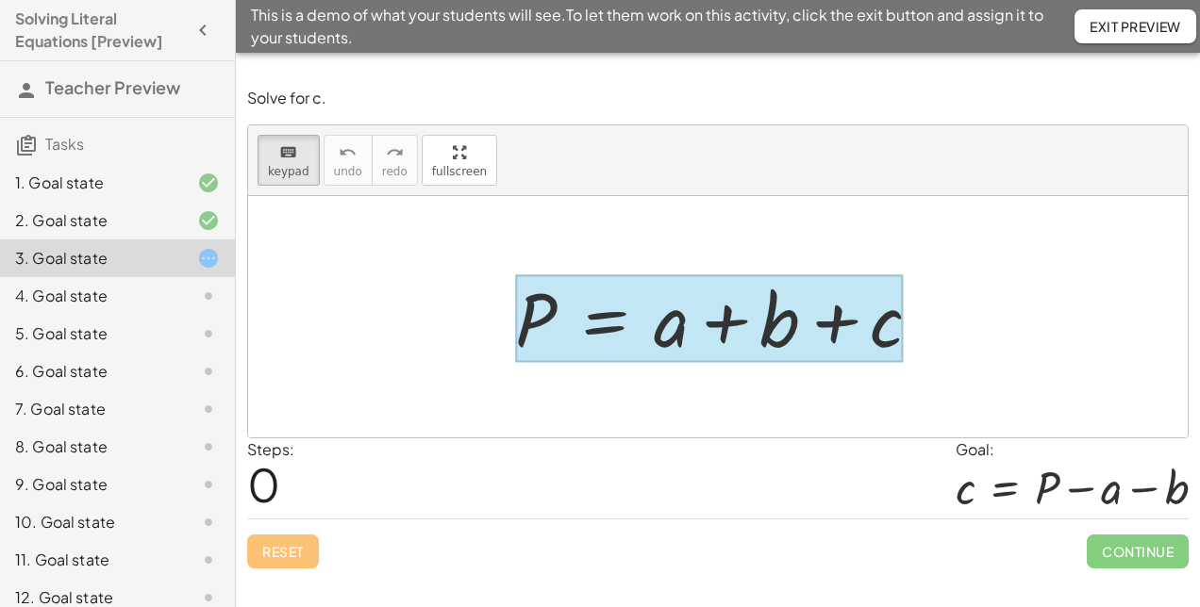
drag, startPoint x: 629, startPoint y: 277, endPoint x: 726, endPoint y: 405, distance: 160.2
click at [726, 405] on div at bounding box center [718, 316] width 940 height 241
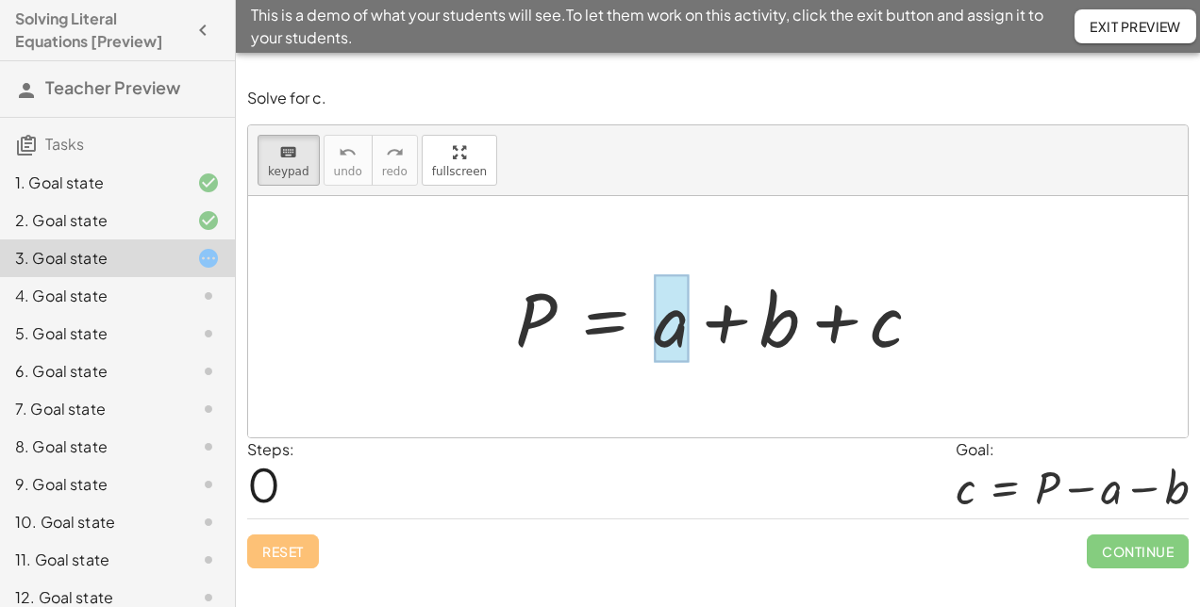
click at [662, 357] on div at bounding box center [672, 319] width 36 height 88
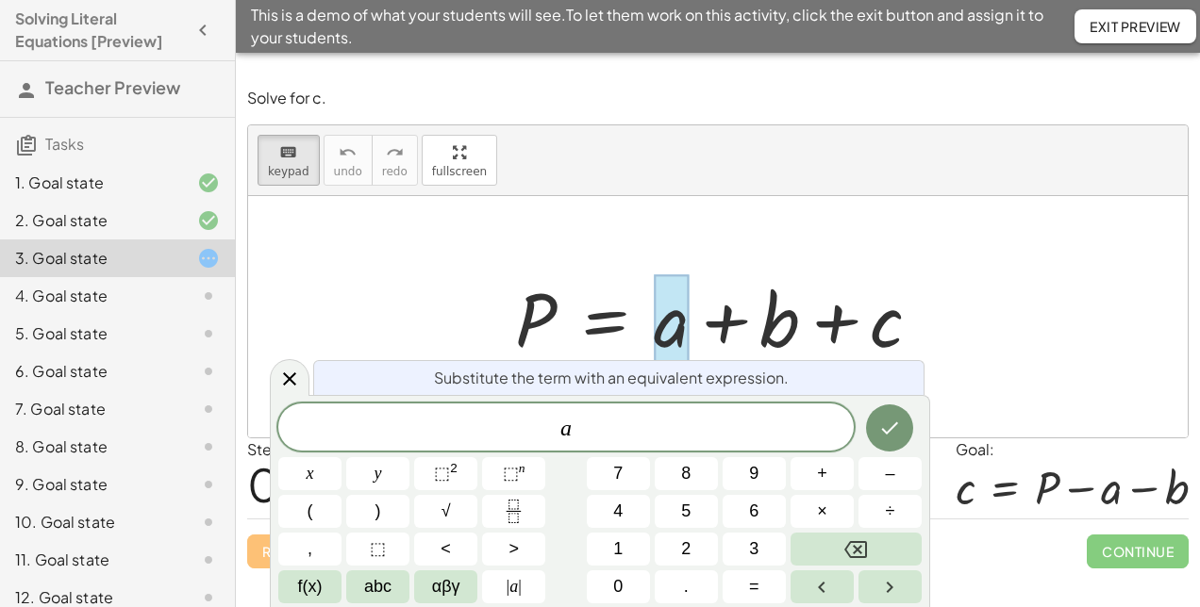
click at [659, 356] on div at bounding box center [672, 319] width 36 height 88
